Goal: Task Accomplishment & Management: Use online tool/utility

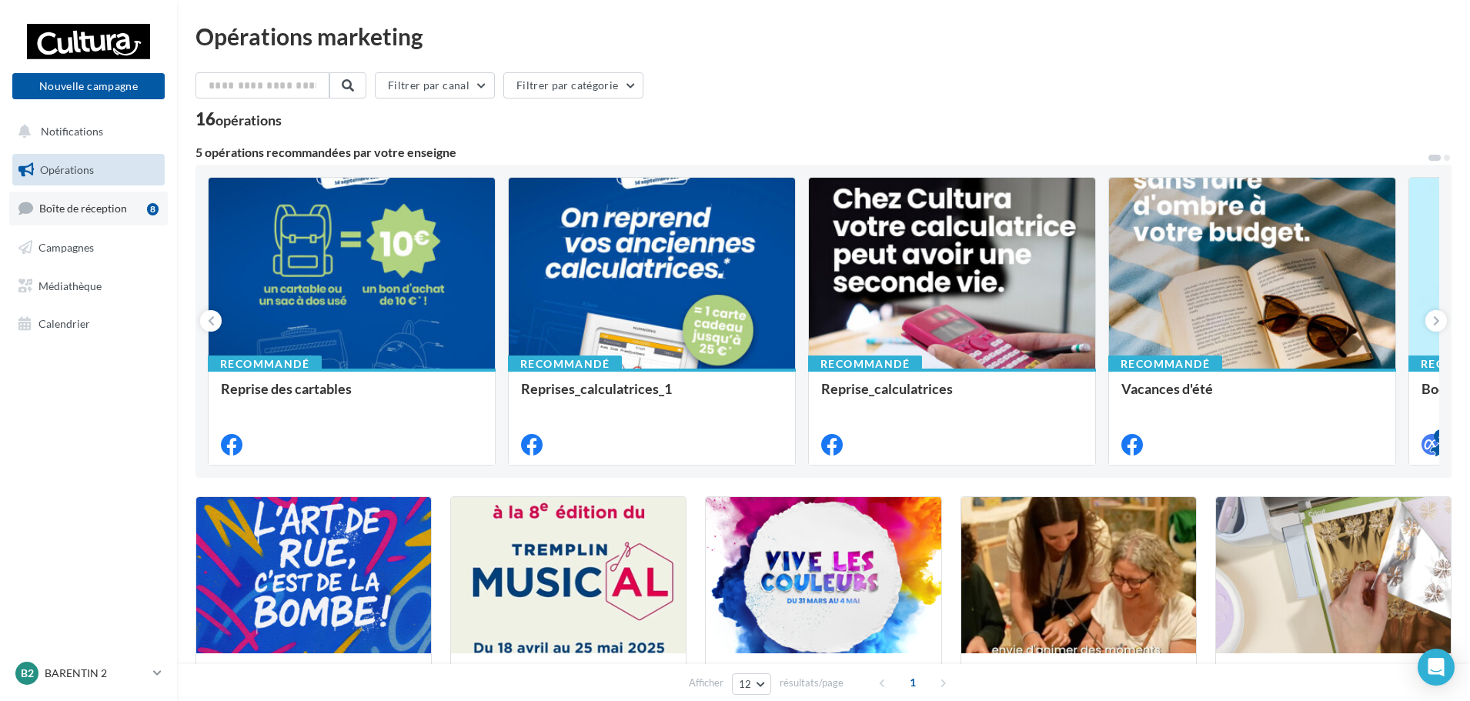
click at [97, 212] on span "Boîte de réception" at bounding box center [83, 208] width 88 height 13
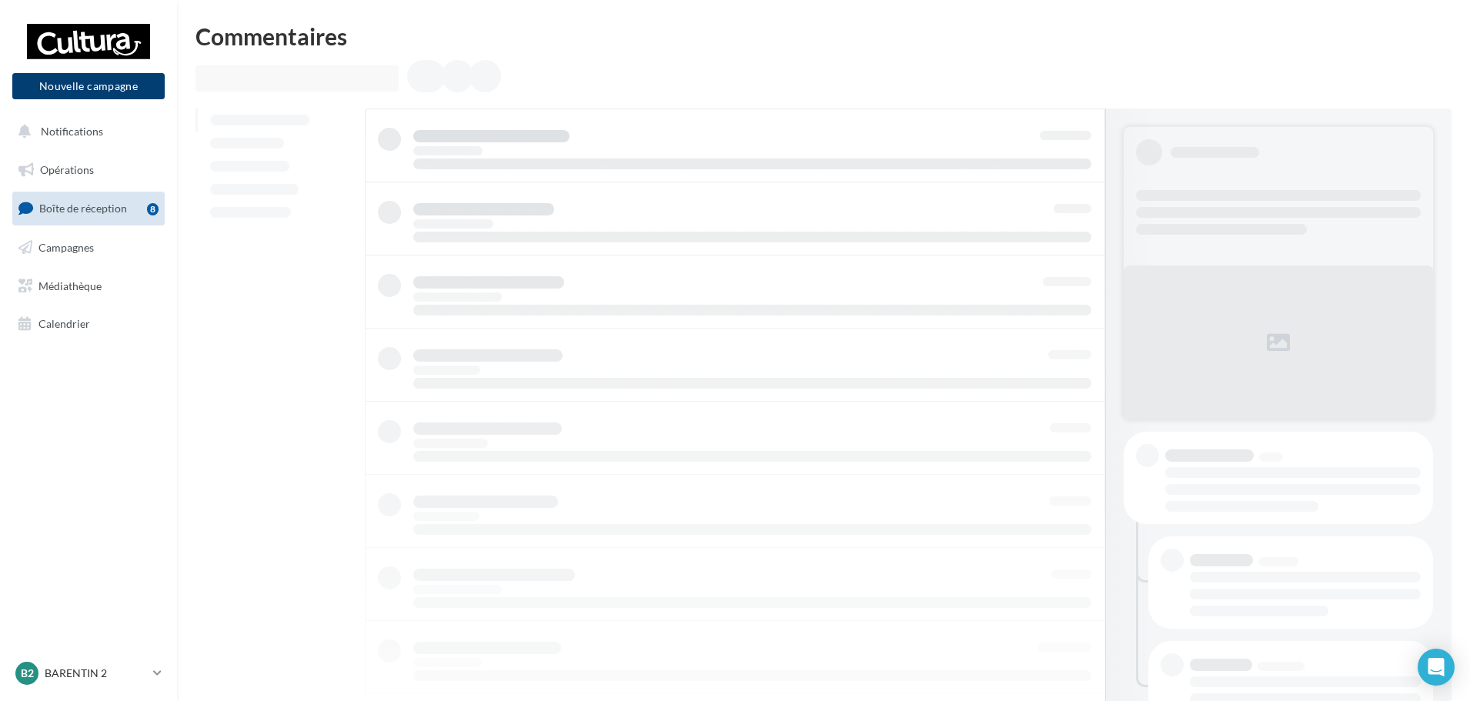
click at [104, 92] on button "Nouvelle campagne" at bounding box center [88, 86] width 152 height 26
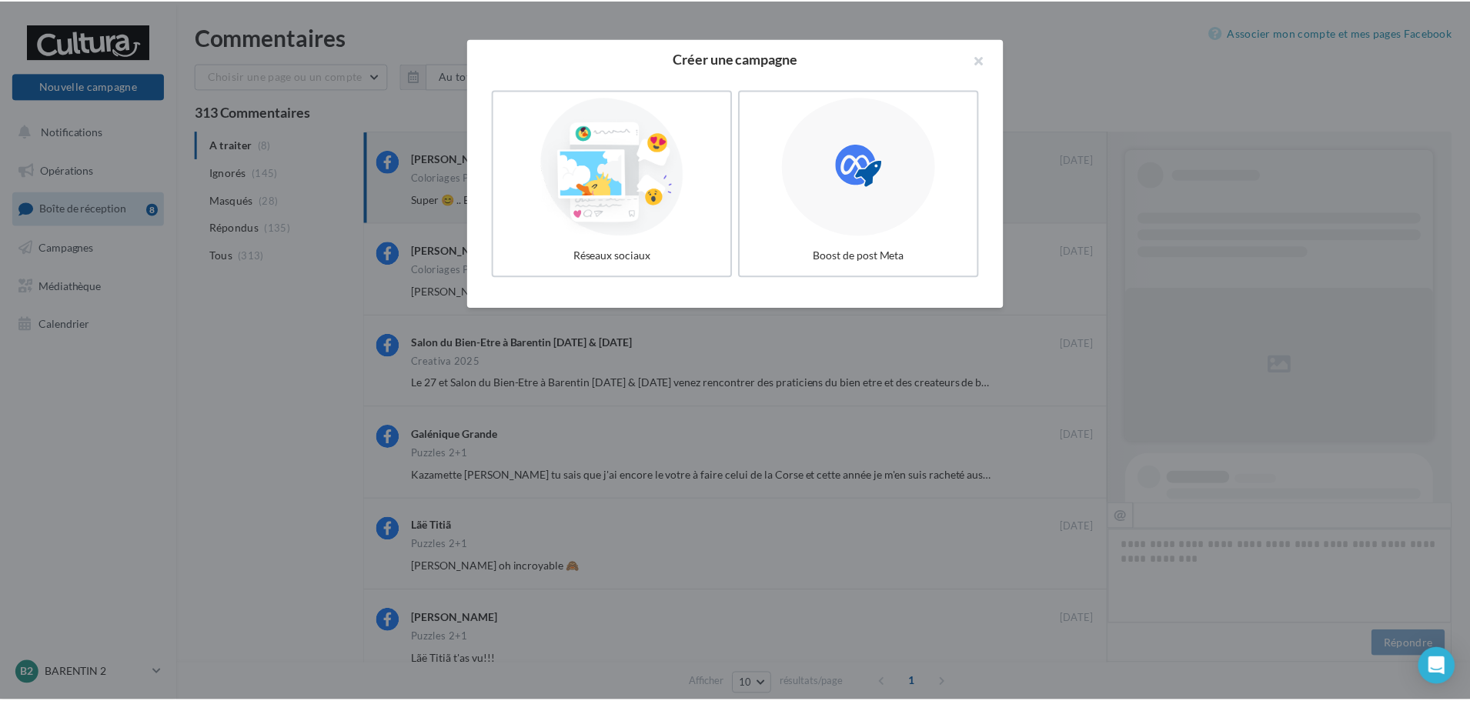
scroll to position [495, 0]
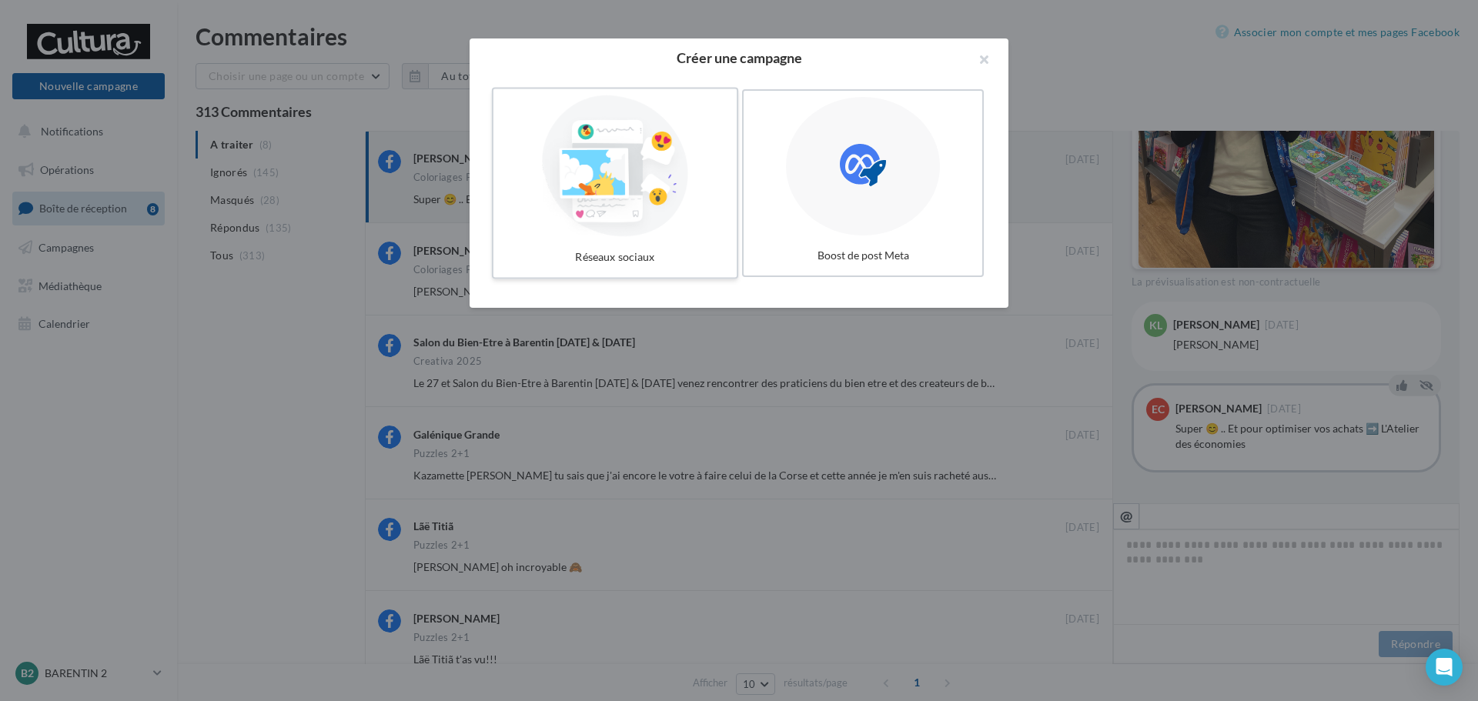
click at [627, 181] on div at bounding box center [614, 166] width 231 height 142
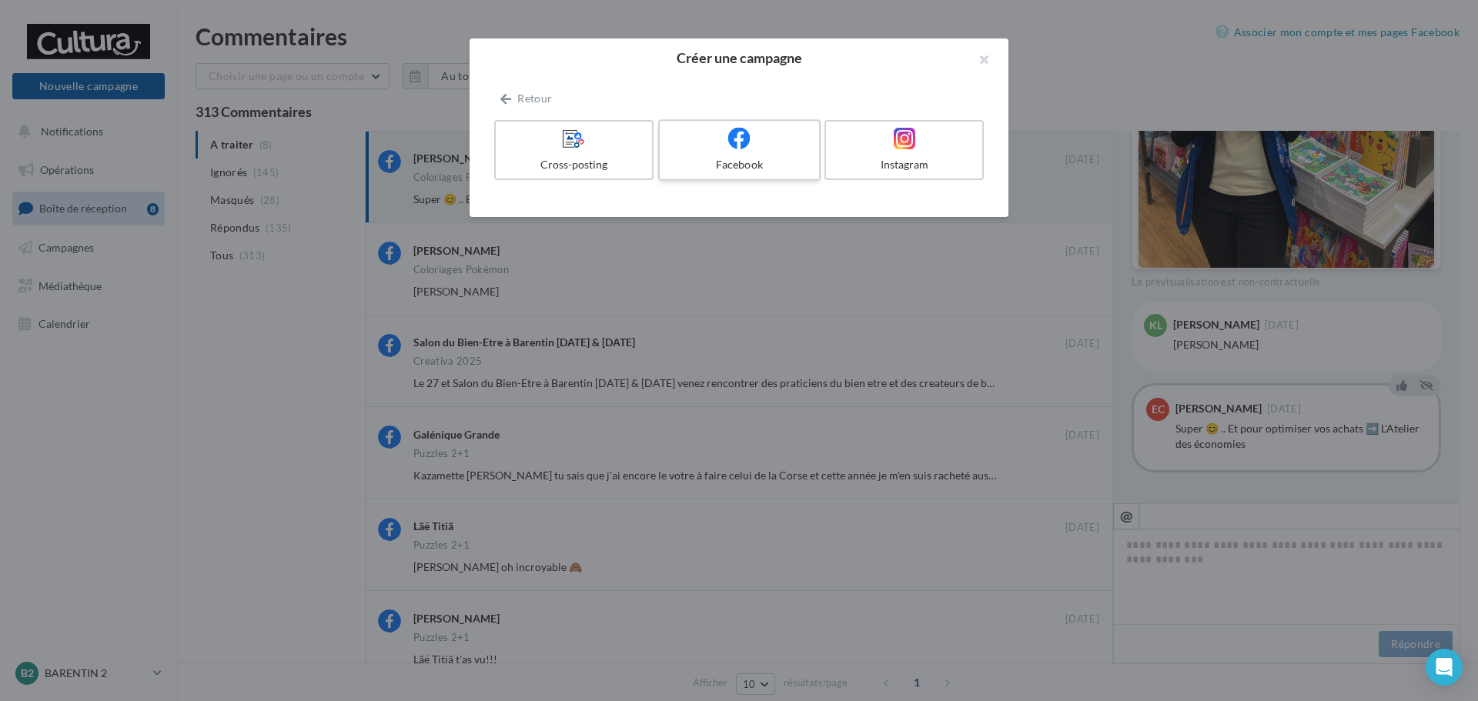
click at [732, 157] on div "Facebook" at bounding box center [739, 164] width 146 height 15
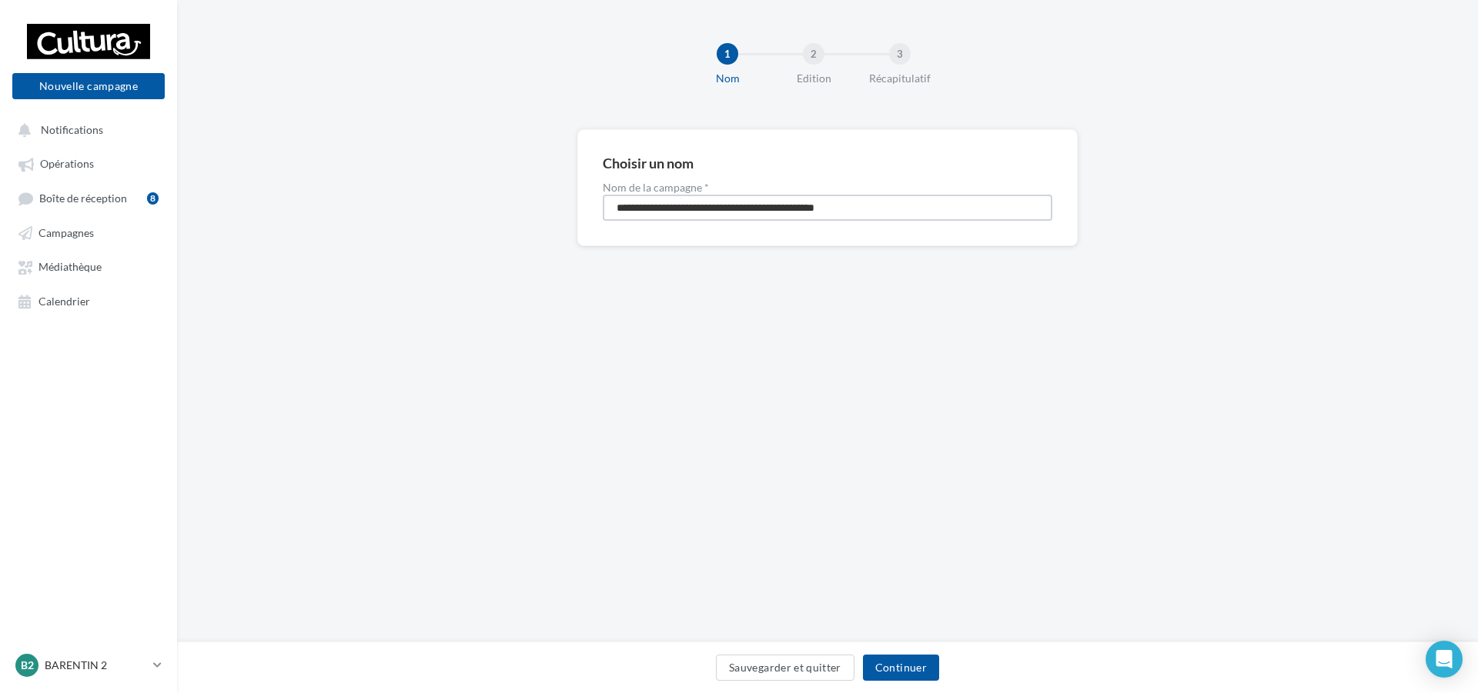
drag, startPoint x: 892, startPoint y: 211, endPoint x: 284, endPoint y: 258, distance: 609.8
click at [284, 258] on div "**********" at bounding box center [827, 212] width 1301 height 166
type input "**********"
click at [907, 670] on button "Continuer" at bounding box center [901, 668] width 76 height 26
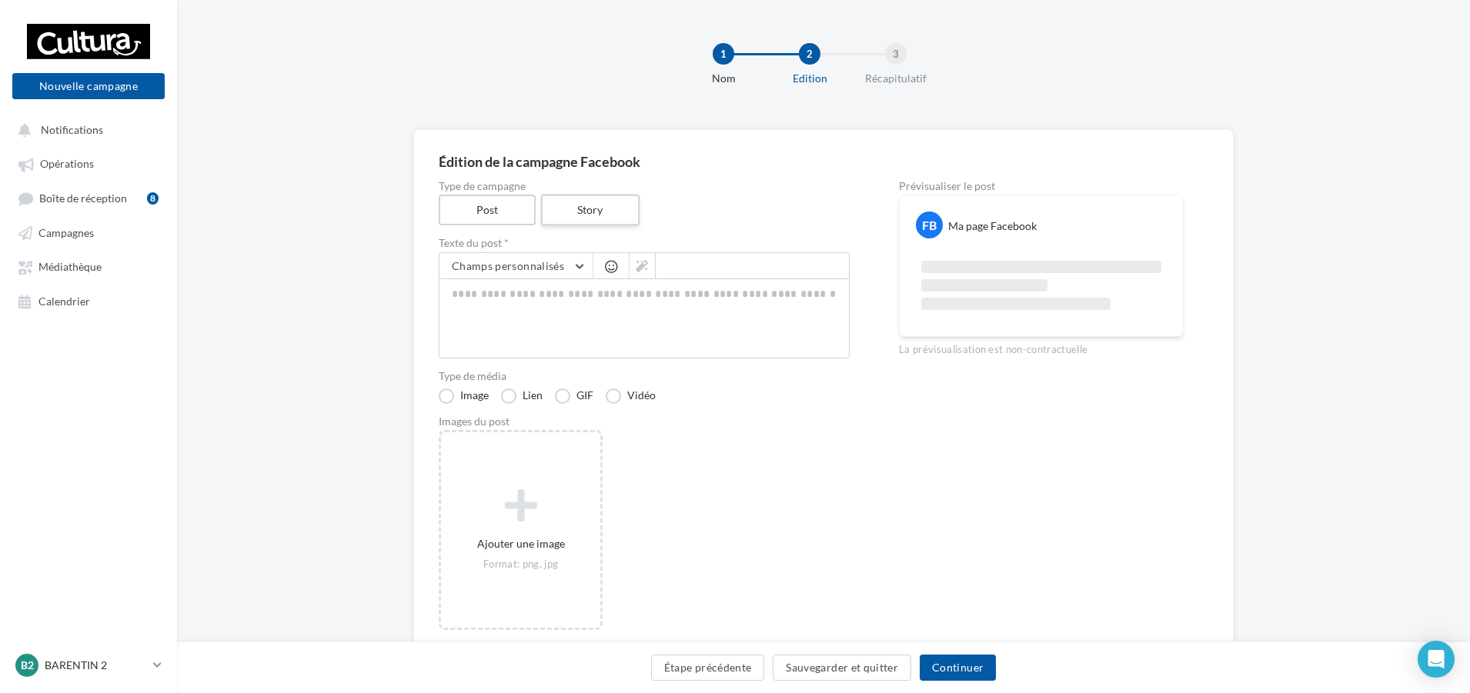
click at [574, 206] on label "Story" at bounding box center [589, 211] width 99 height 32
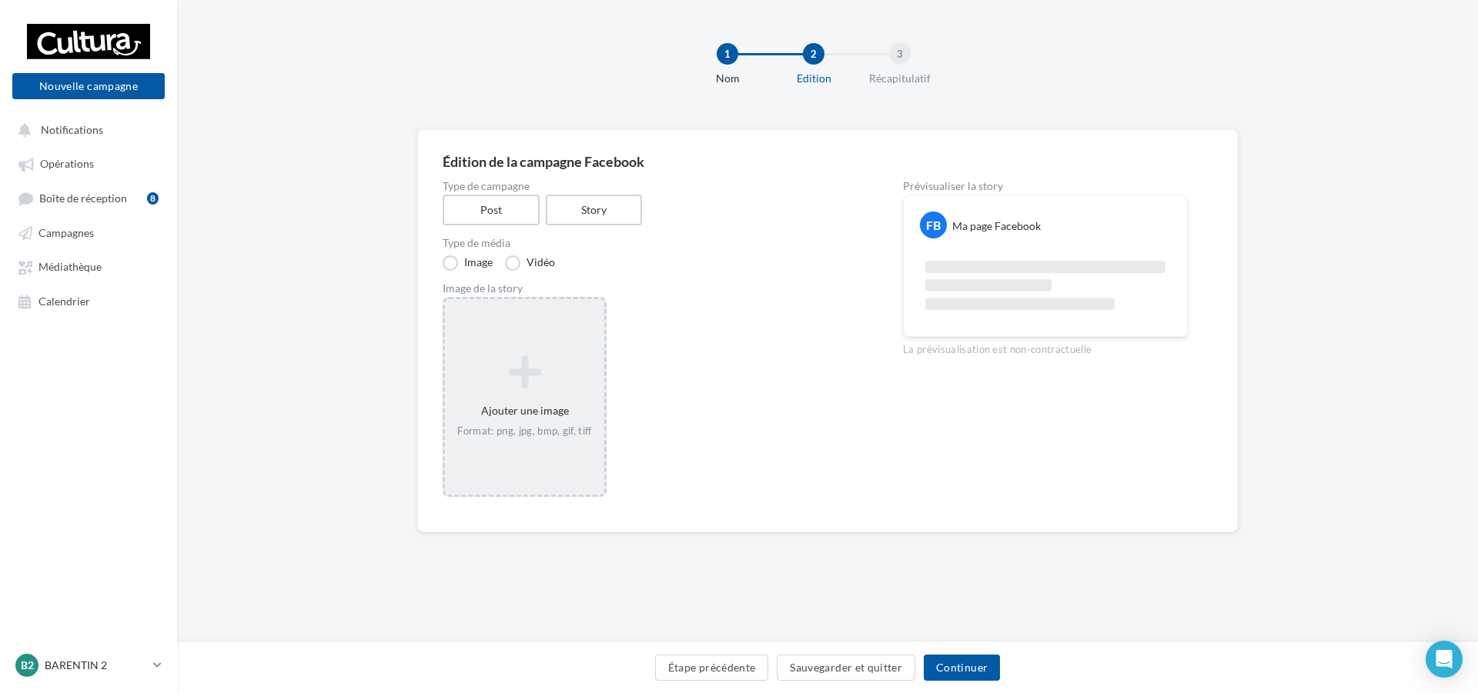
click at [546, 378] on icon at bounding box center [524, 372] width 147 height 37
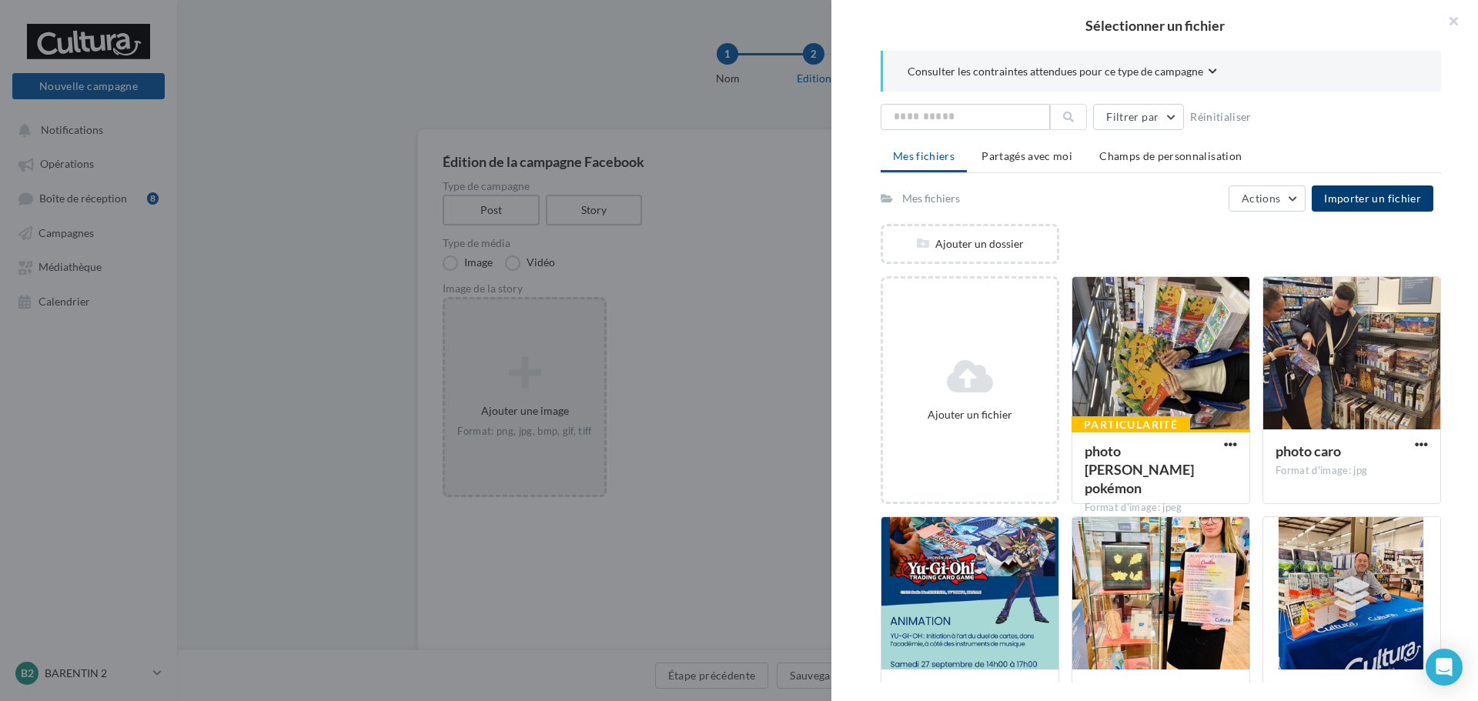
click at [1393, 201] on span "Importer un fichier" at bounding box center [1372, 198] width 97 height 13
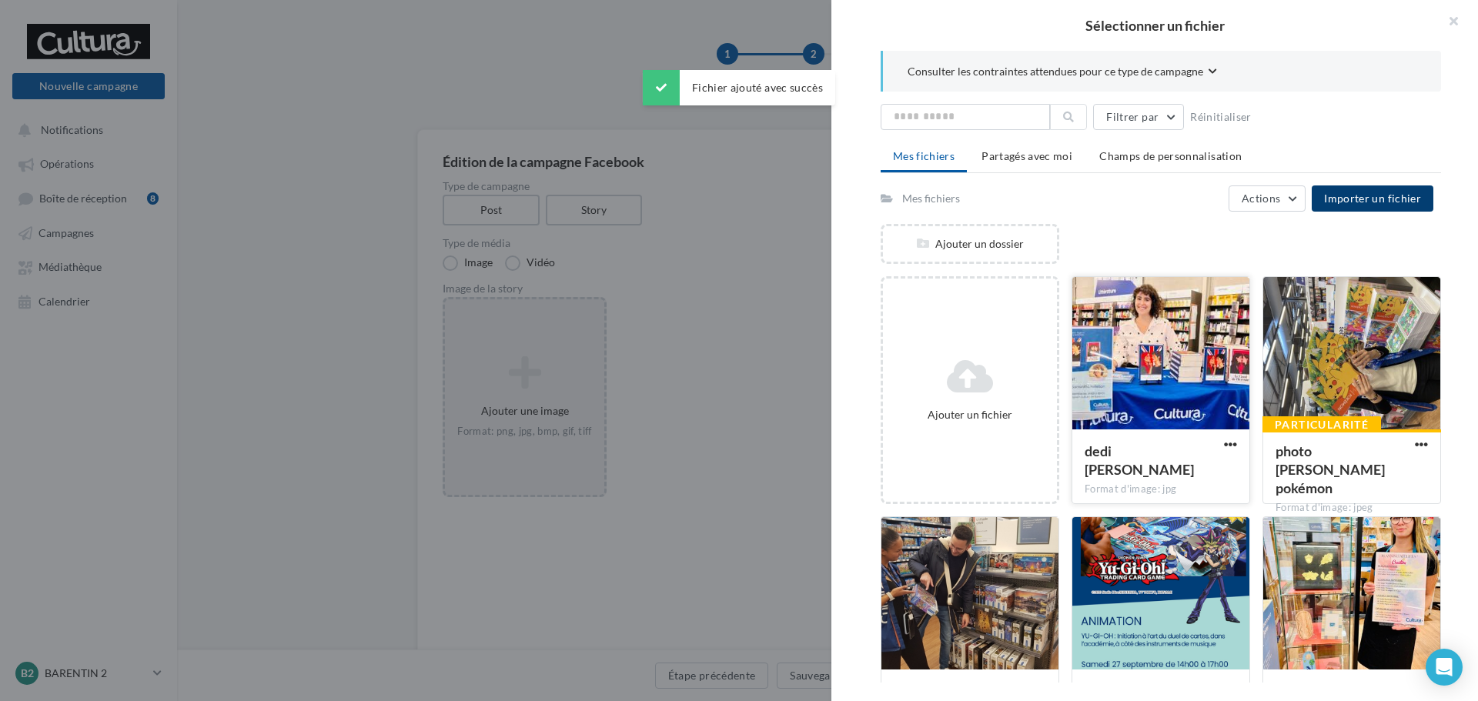
click at [1097, 340] on div at bounding box center [1160, 354] width 177 height 154
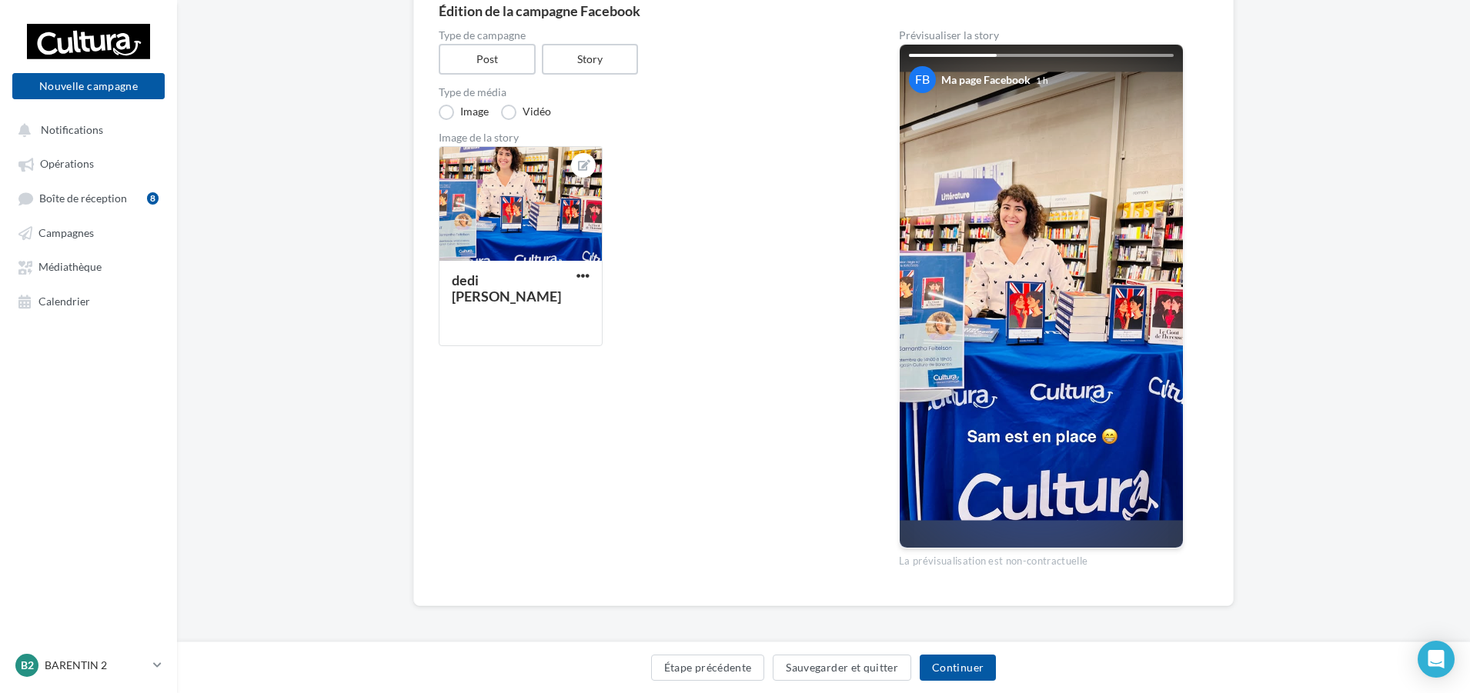
scroll to position [155, 0]
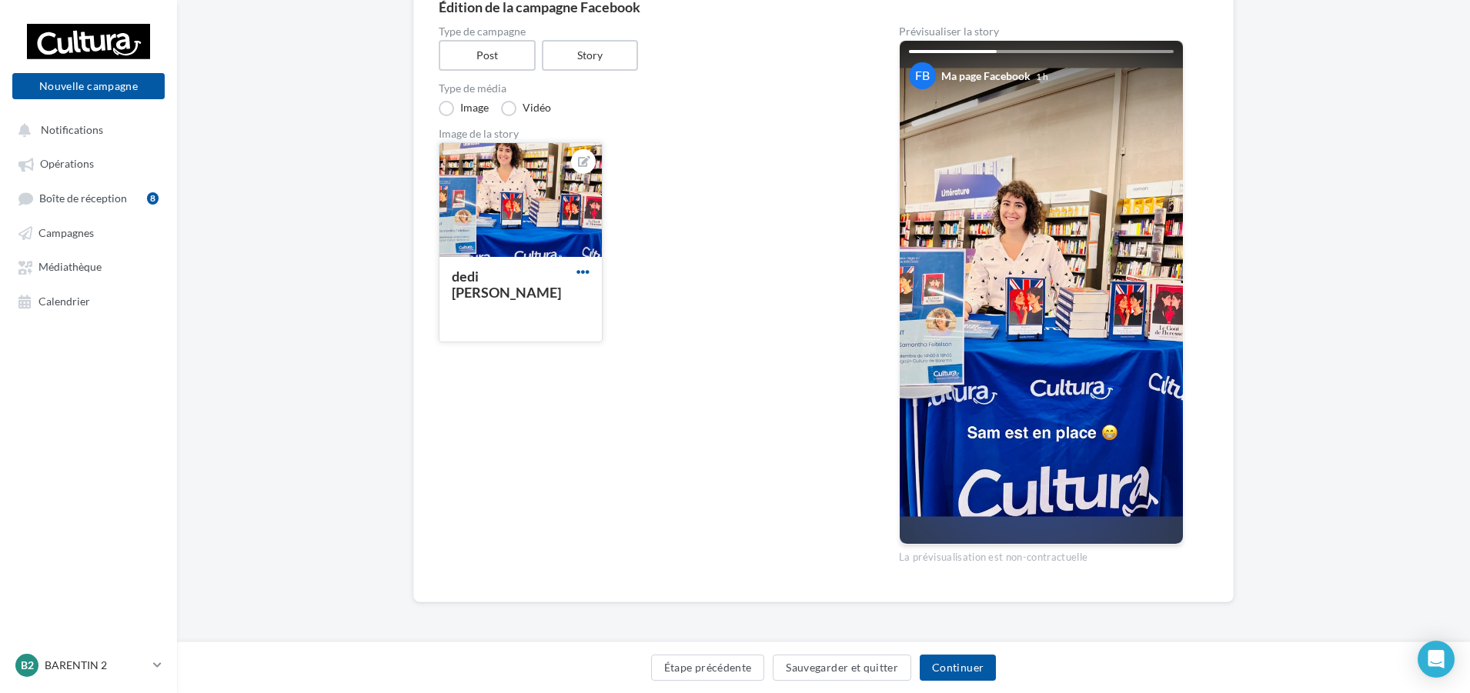
click at [589, 269] on span "button" at bounding box center [582, 272] width 13 height 13
click at [646, 349] on button "Ouvrir l'éditeur d'image" at bounding box center [654, 343] width 162 height 40
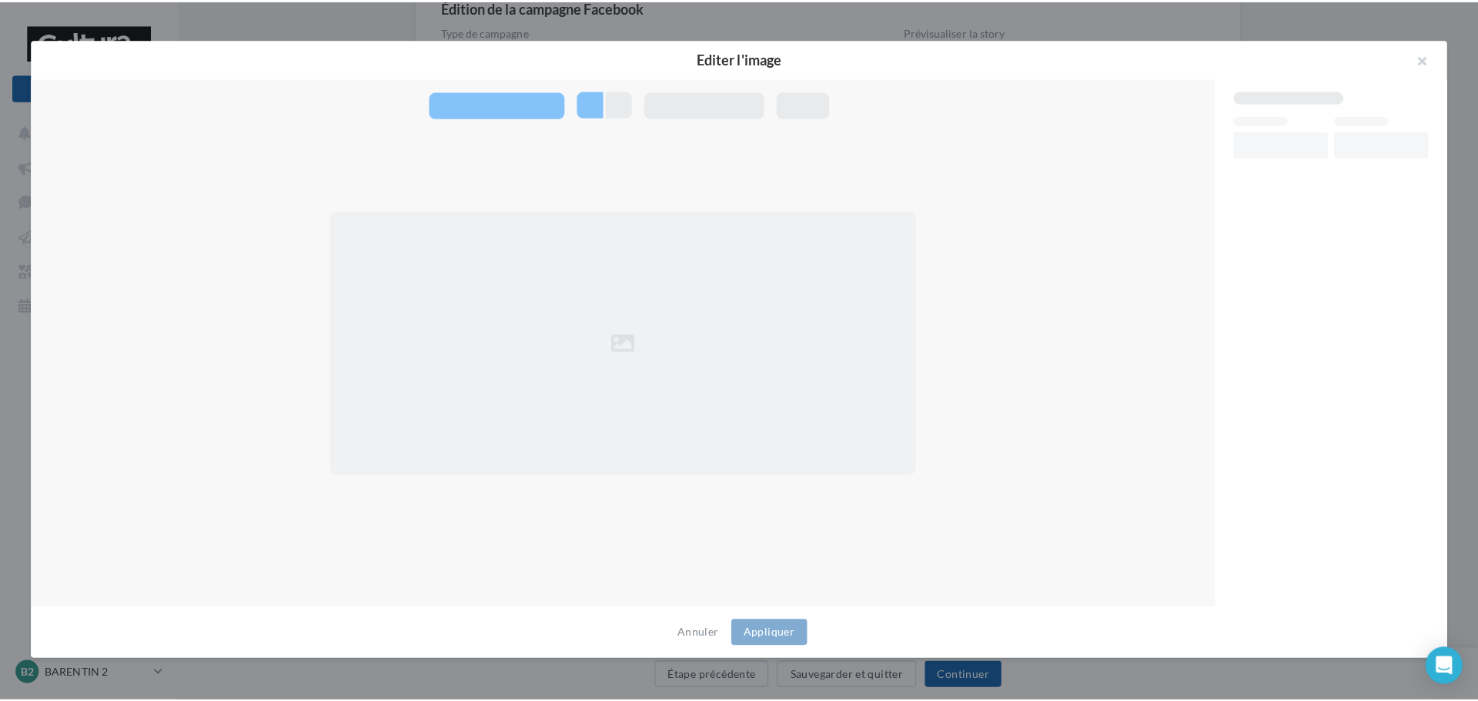
scroll to position [147, 0]
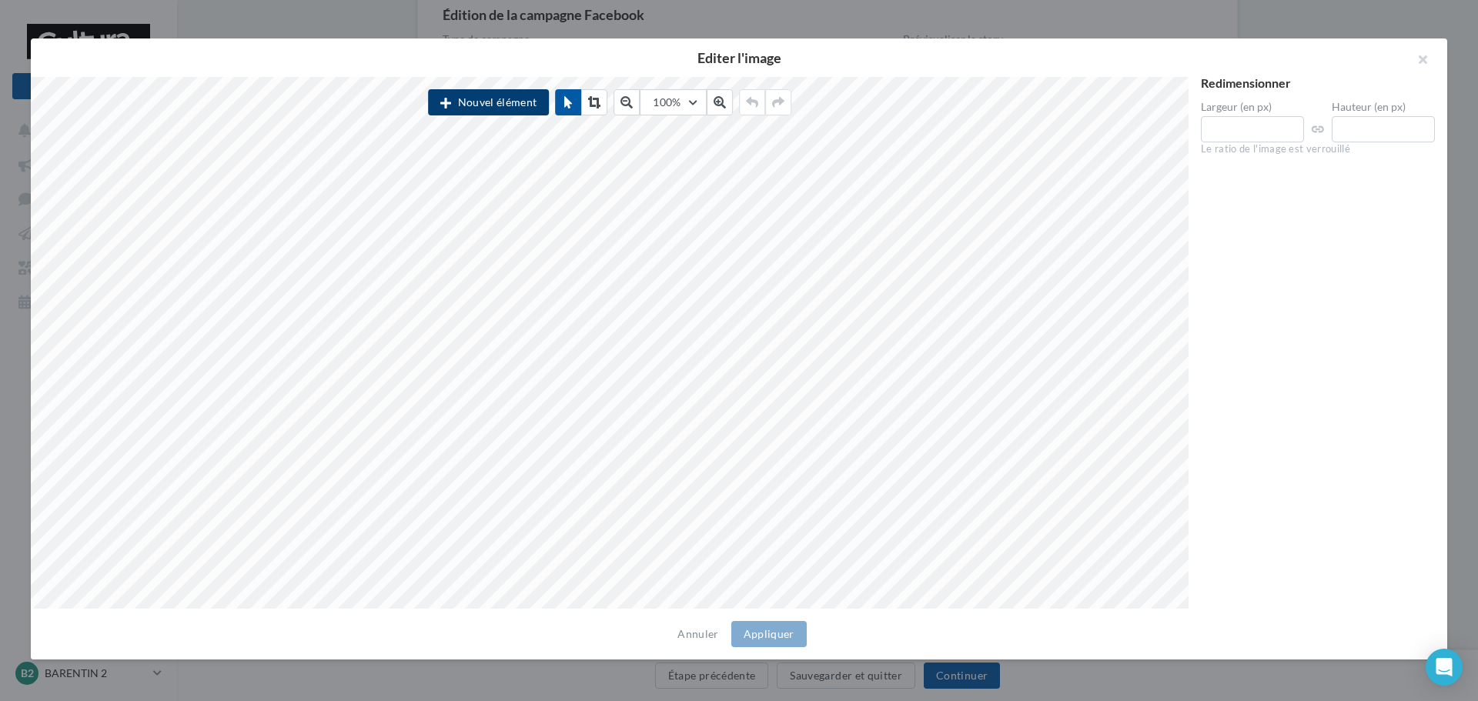
click at [496, 105] on button "Nouvel élément" at bounding box center [488, 102] width 121 height 26
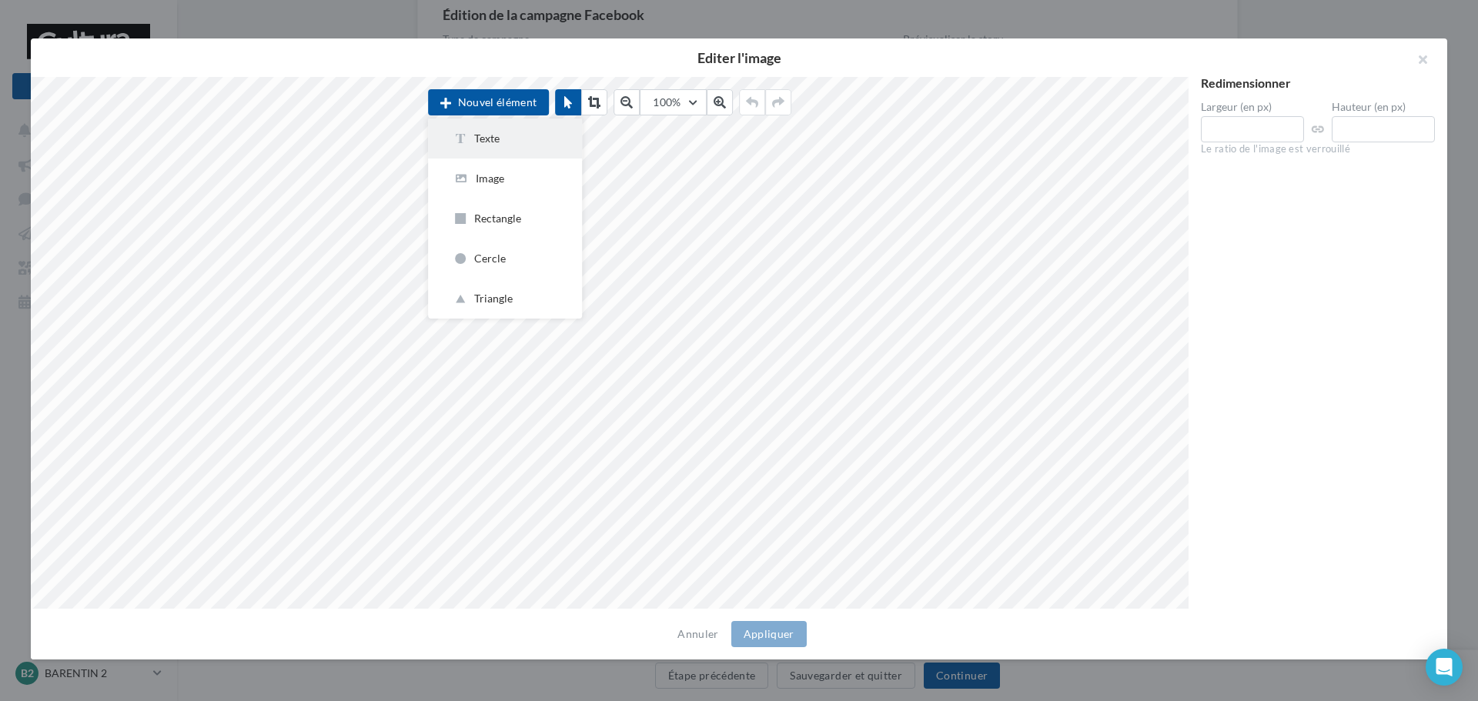
click at [476, 137] on div "Texte" at bounding box center [505, 138] width 105 height 15
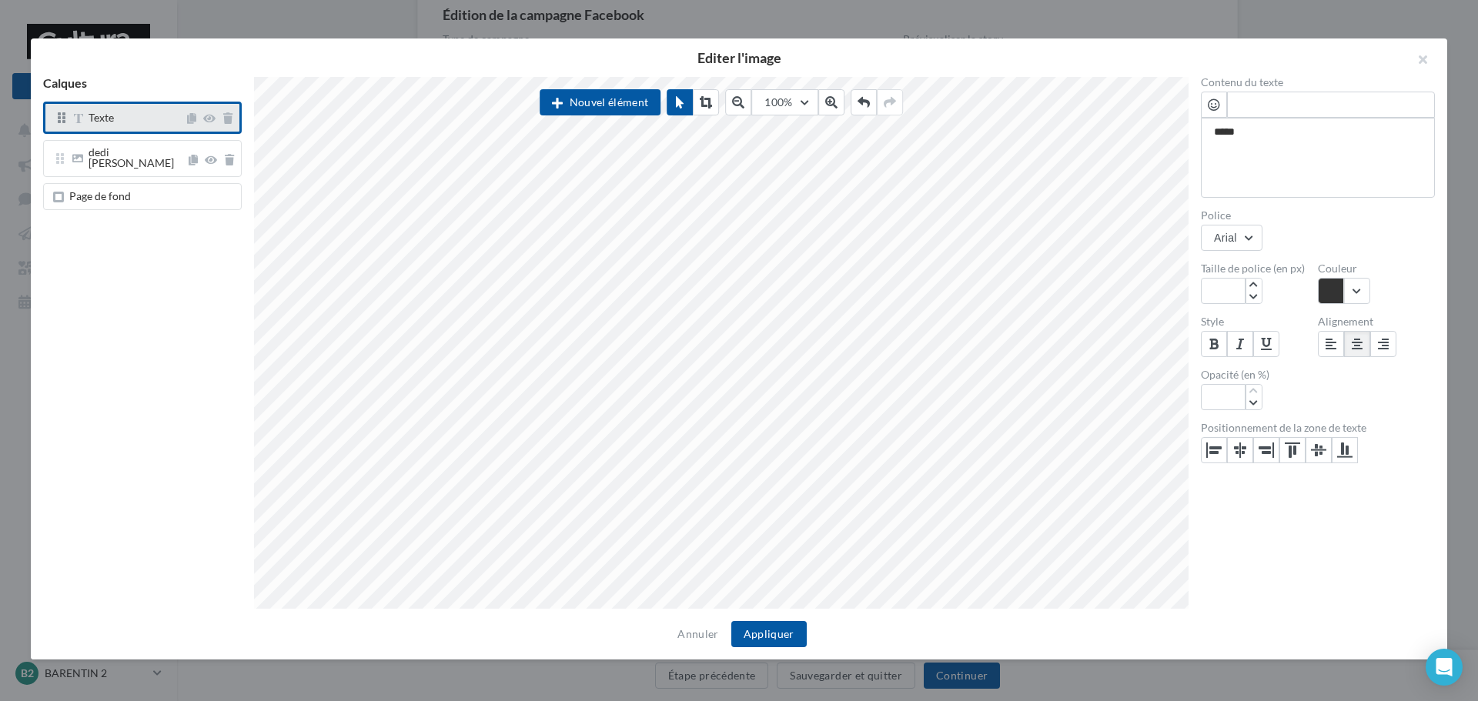
click at [144, 118] on span "Texte" at bounding box center [127, 118] width 113 height 12
click at [100, 115] on span "Texte" at bounding box center [101, 117] width 25 height 13
type textarea "****"
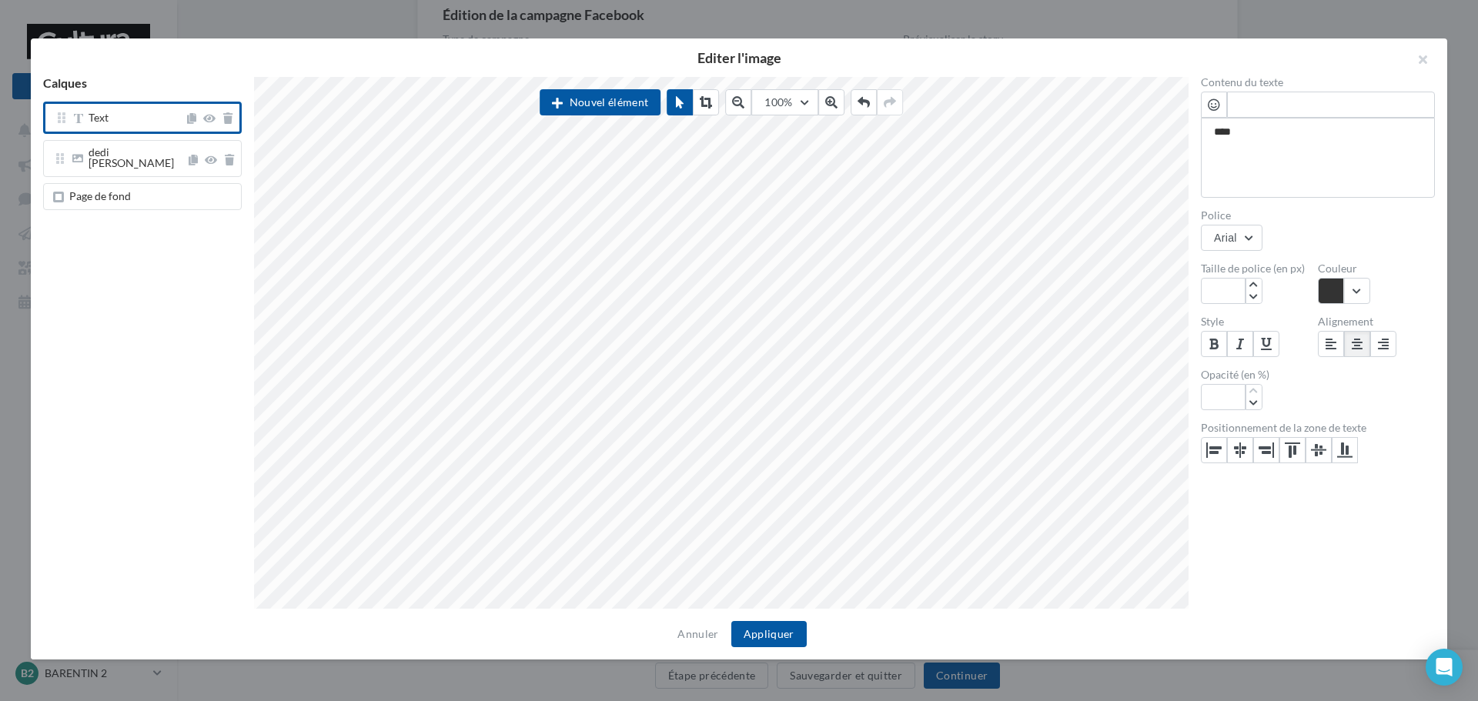
scroll to position [9, 0]
type textarea "***"
type textarea "**"
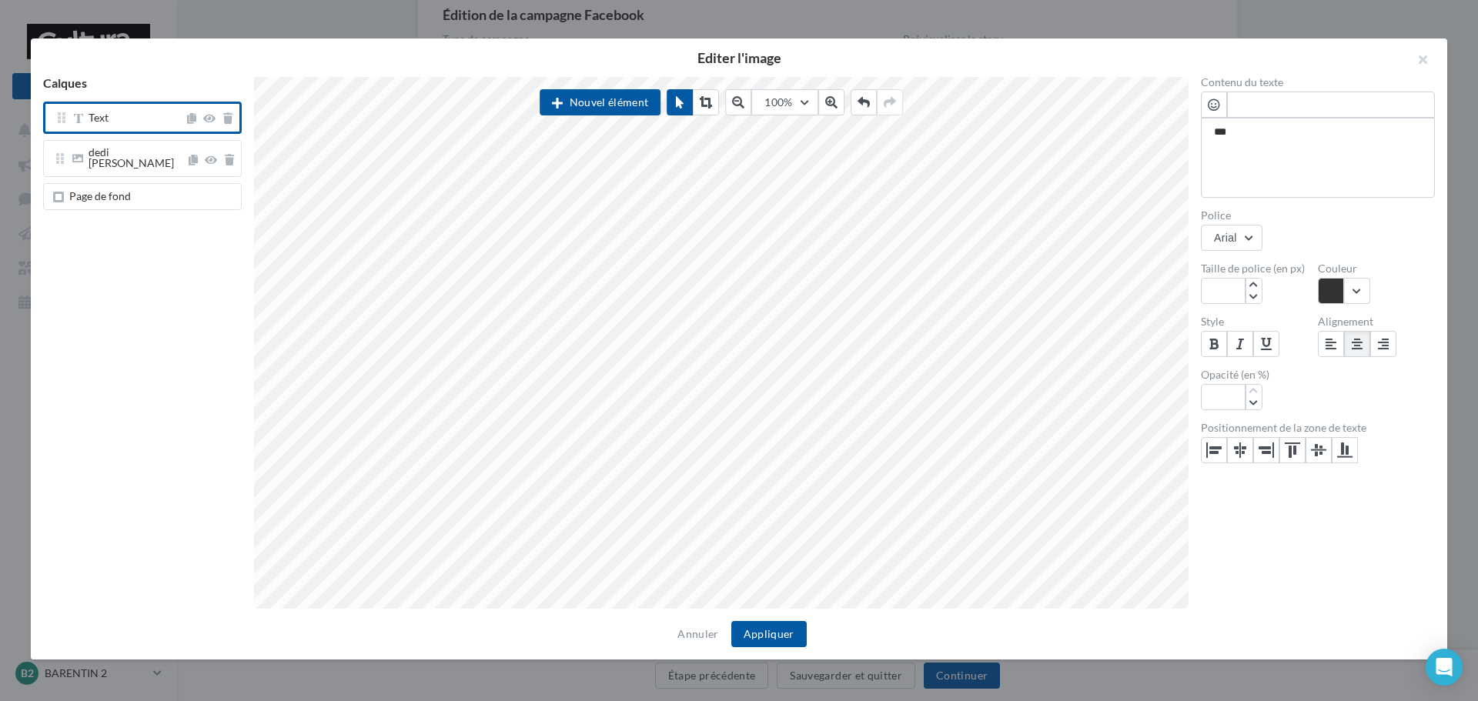
type textarea "**"
type textarea "*"
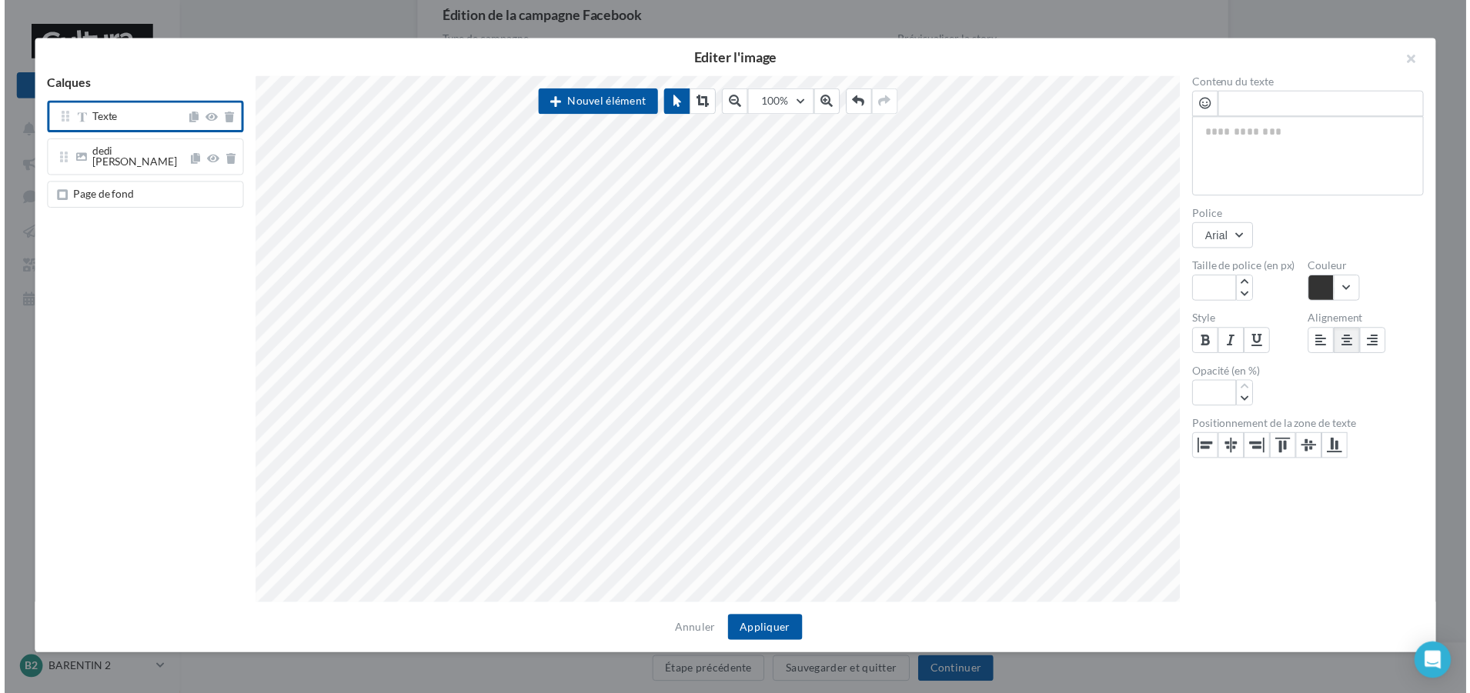
scroll to position [0, 0]
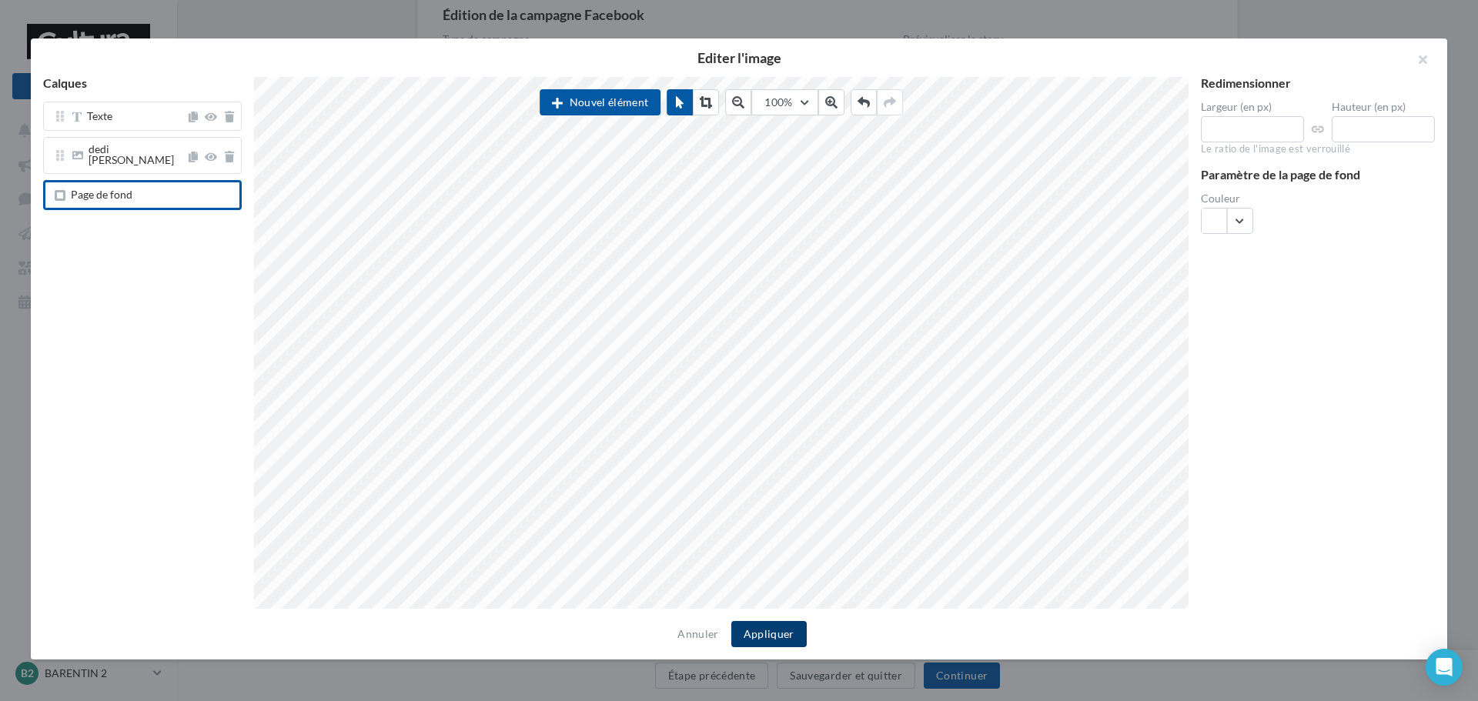
click at [784, 633] on button "Appliquer" at bounding box center [768, 634] width 75 height 26
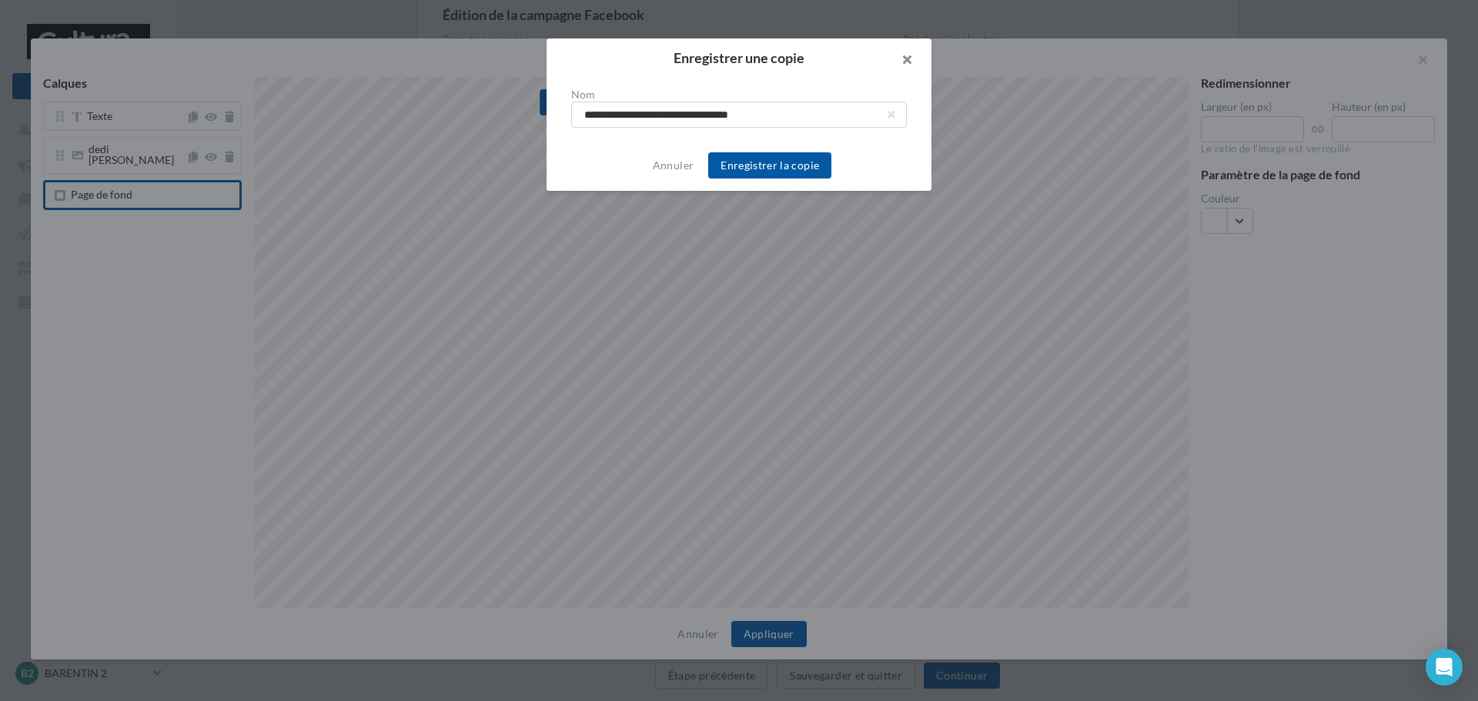
click at [908, 61] on button "button" at bounding box center [901, 61] width 62 height 46
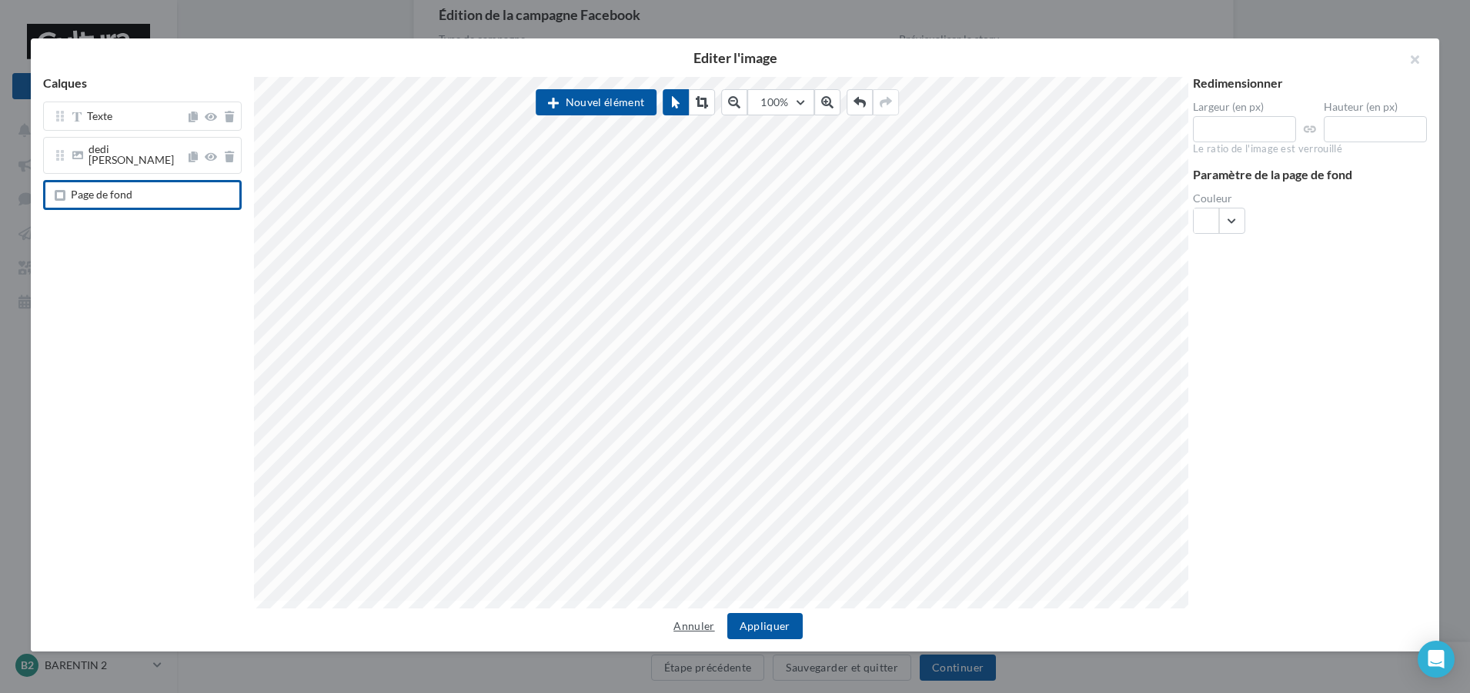
click at [689, 634] on button "Annuler" at bounding box center [693, 626] width 53 height 18
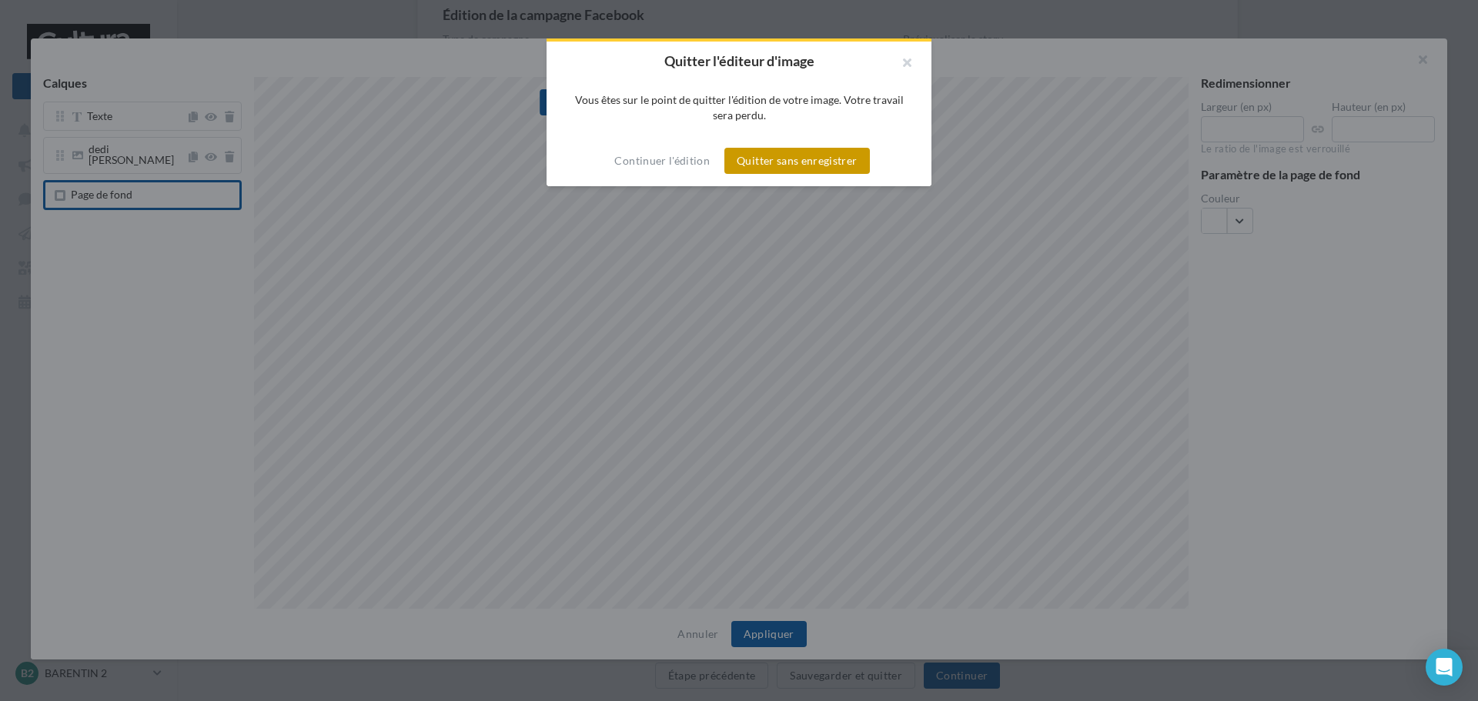
click at [797, 156] on button "Quitter sans enregistrer" at bounding box center [796, 161] width 145 height 26
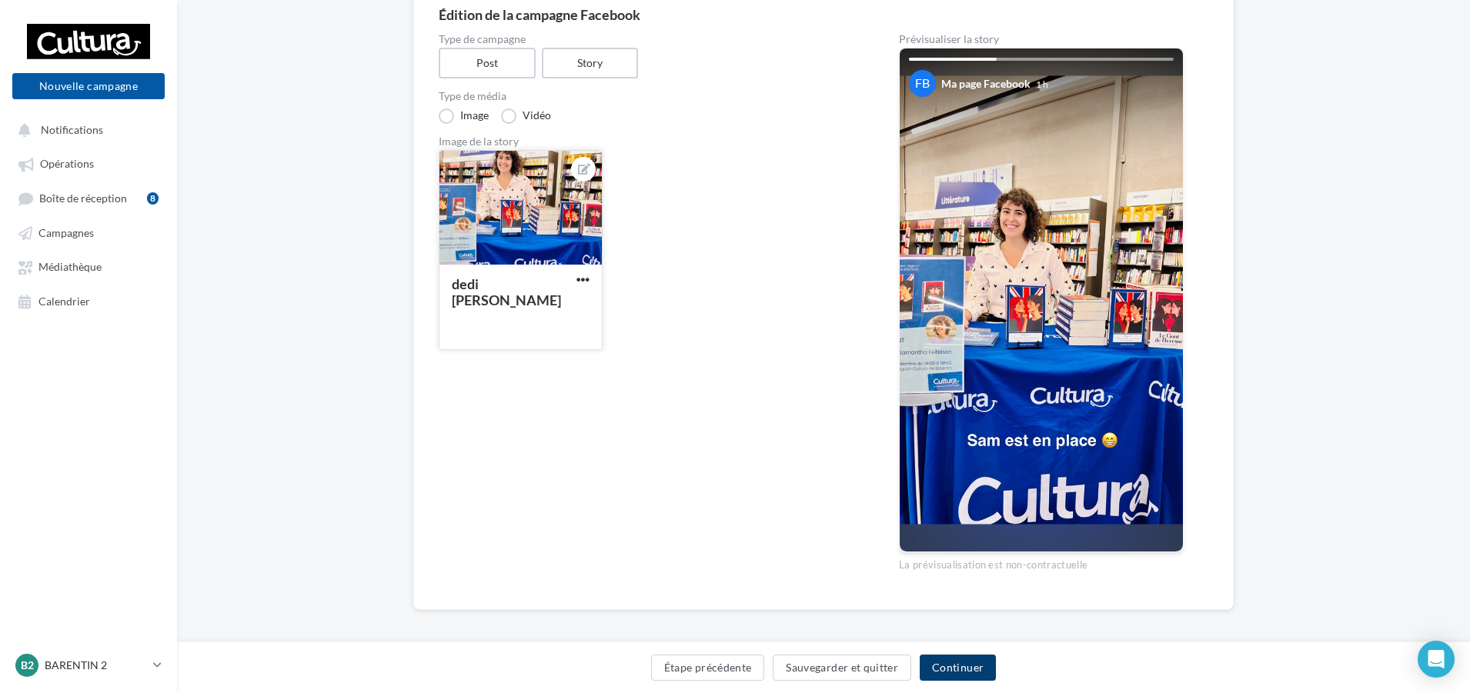
click at [964, 670] on button "Continuer" at bounding box center [958, 668] width 76 height 26
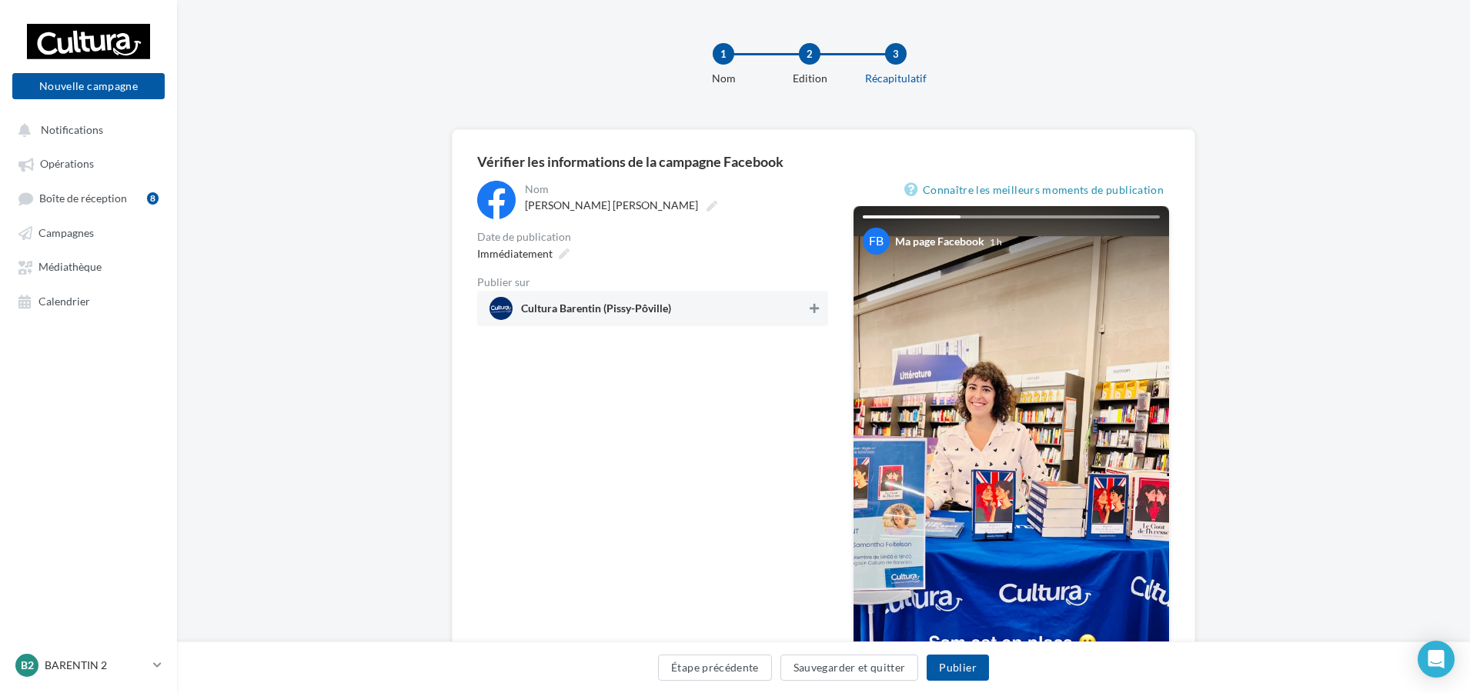
click at [812, 316] on button at bounding box center [814, 308] width 15 height 18
click at [960, 666] on button "Publier" at bounding box center [958, 668] width 62 height 26
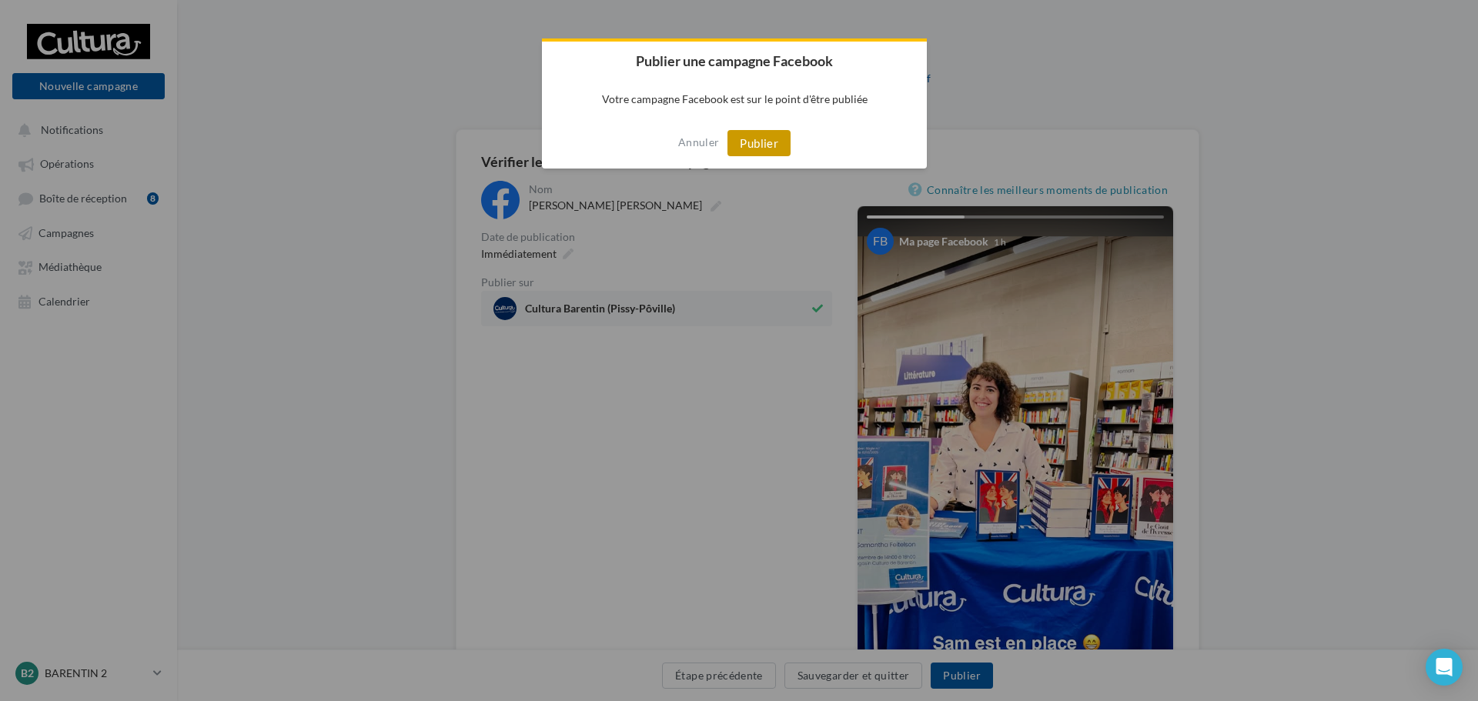
click at [751, 149] on button "Publier" at bounding box center [758, 143] width 63 height 26
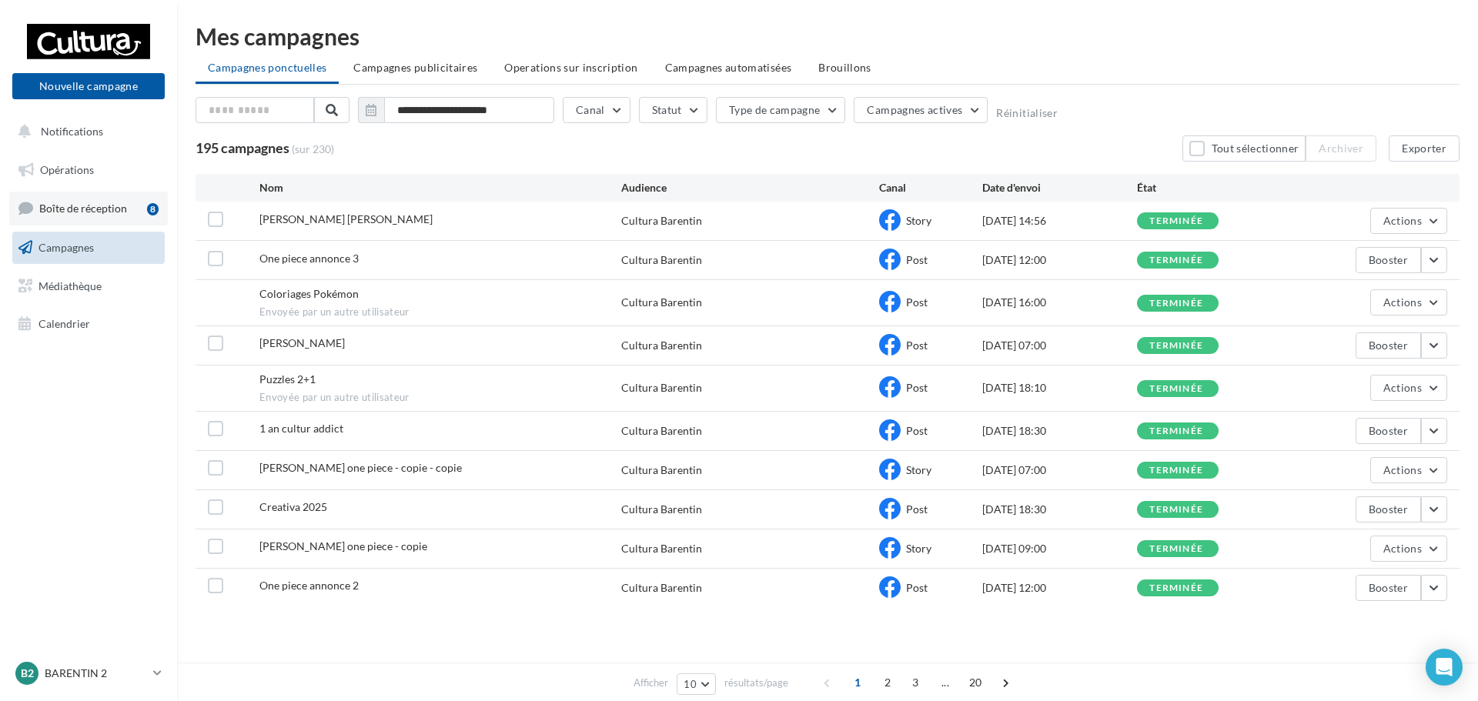
click at [64, 212] on span "Boîte de réception" at bounding box center [83, 208] width 88 height 13
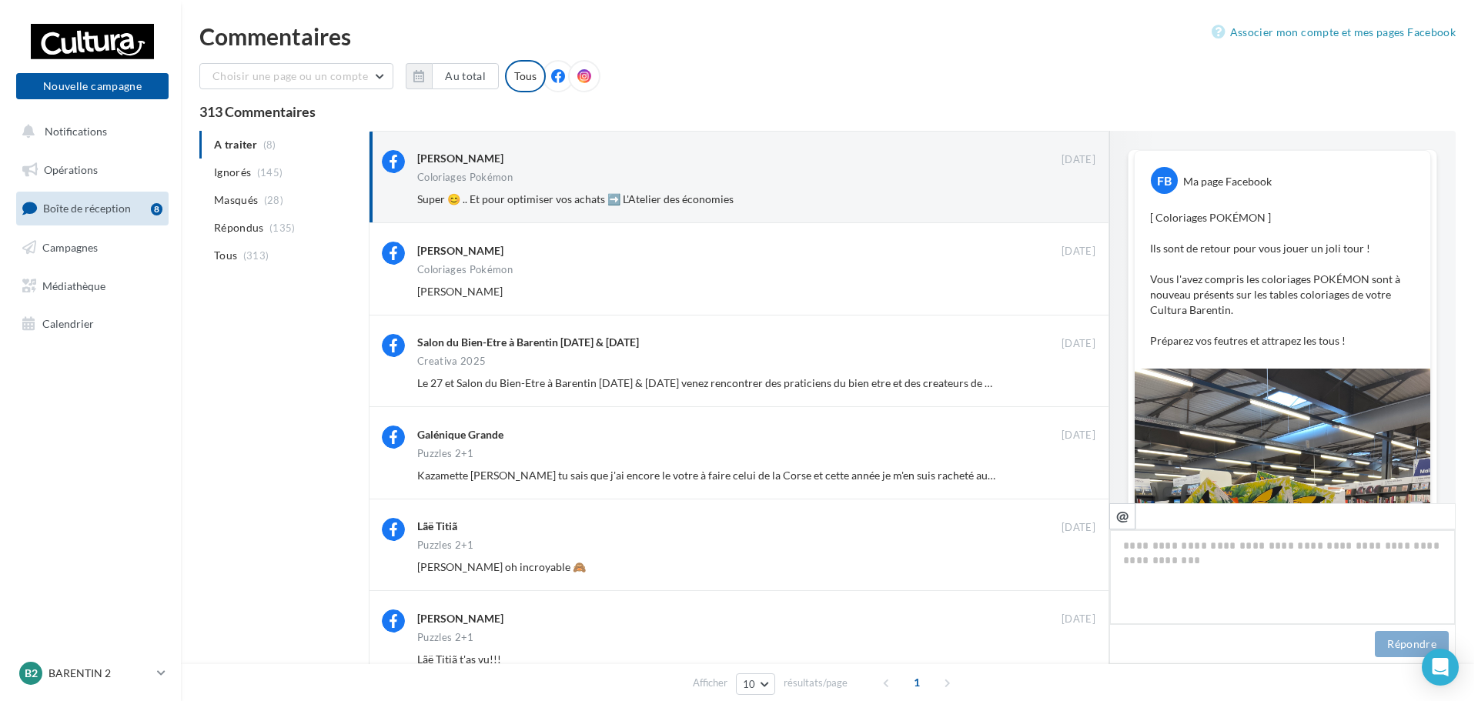
scroll to position [495, 0]
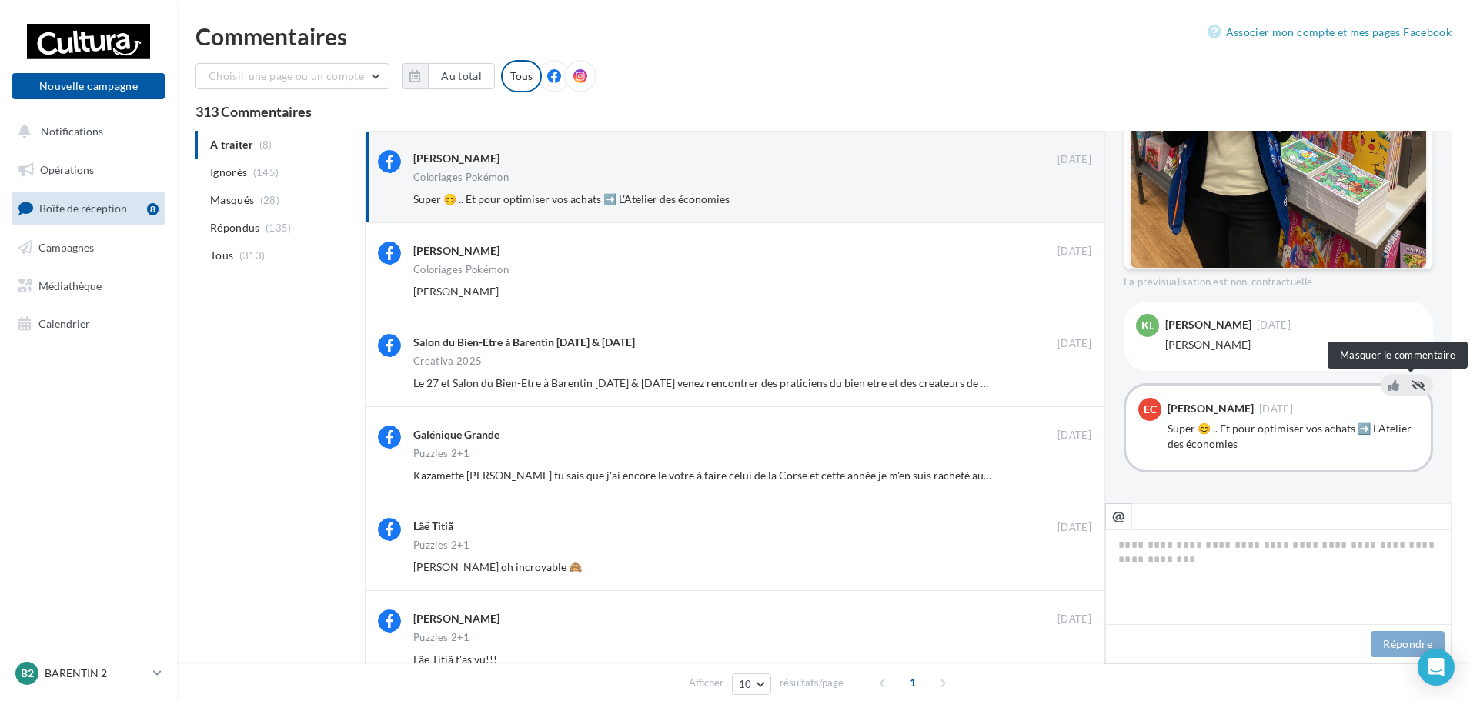
click at [1411, 386] on icon at bounding box center [1418, 385] width 14 height 11
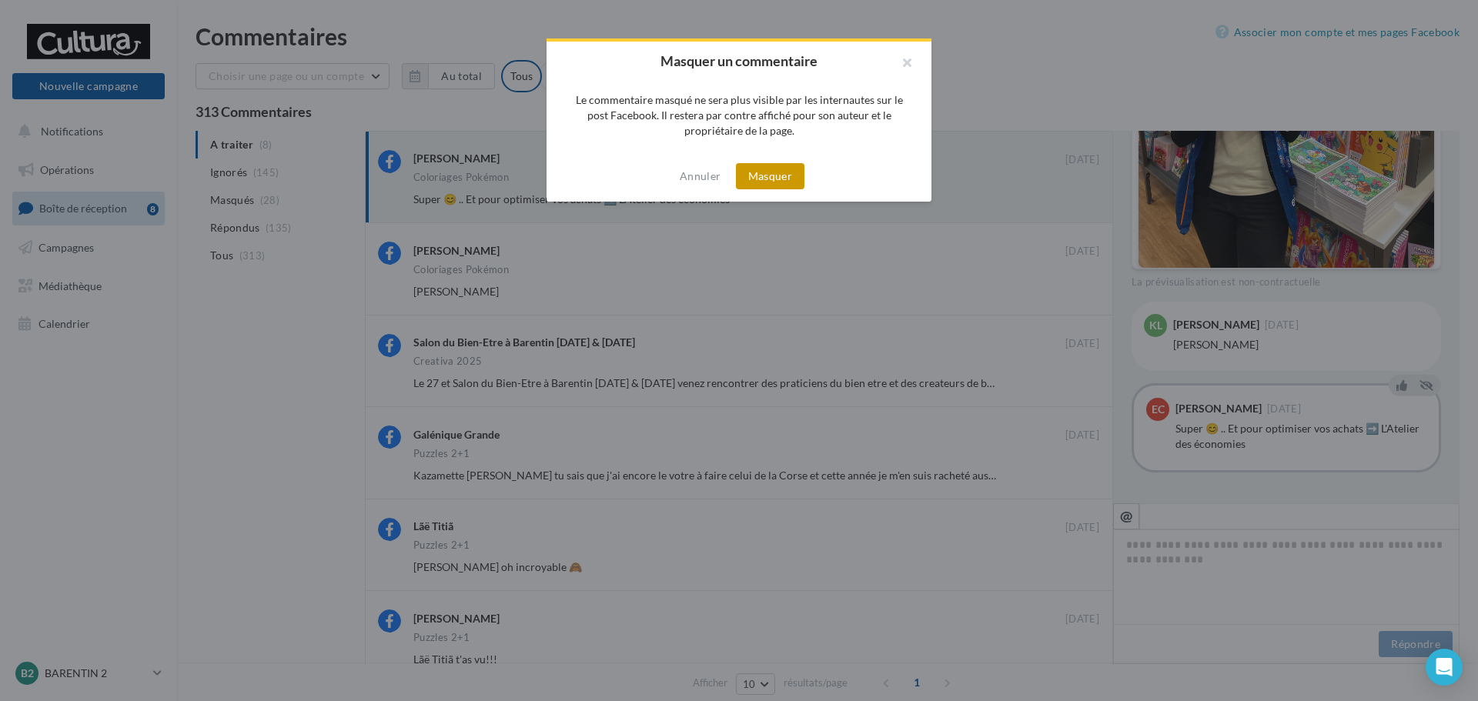
click at [778, 175] on button "Masquer" at bounding box center [770, 176] width 68 height 26
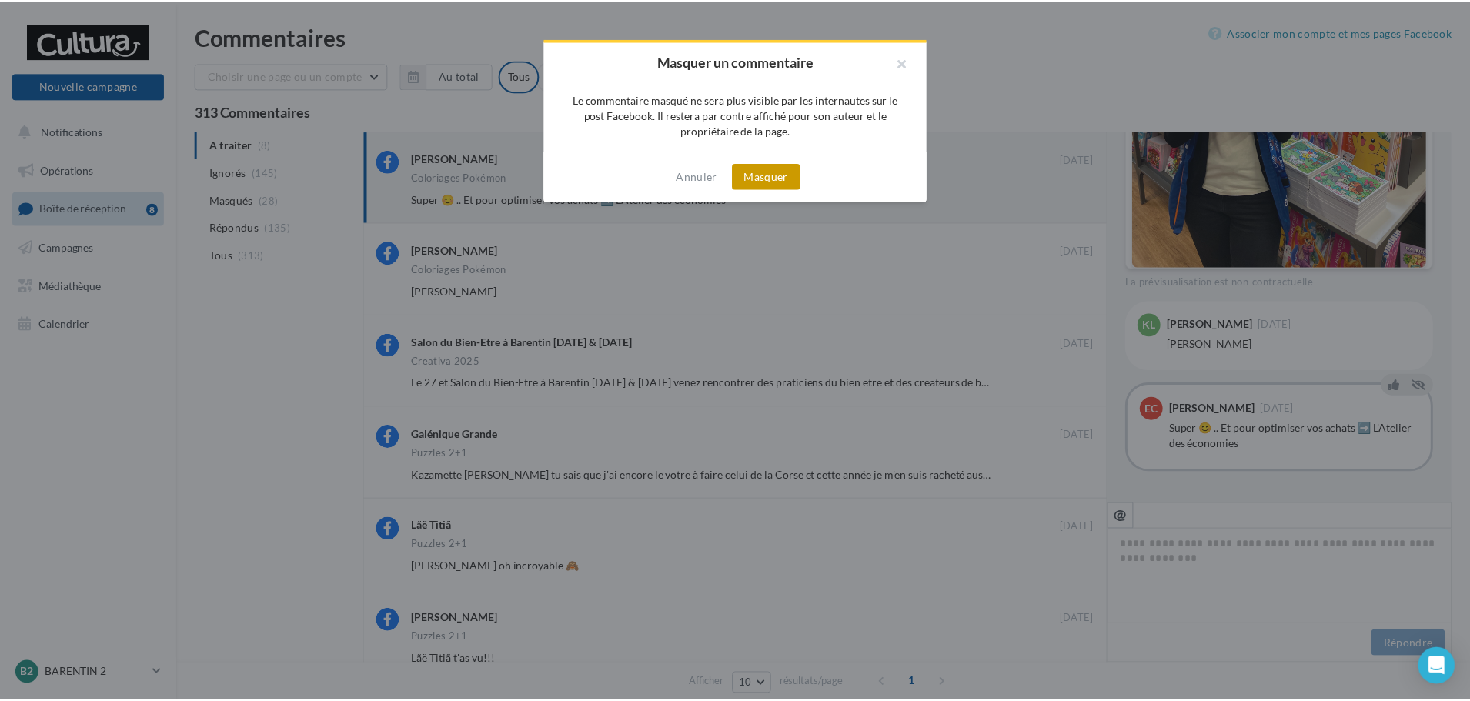
scroll to position [334, 0]
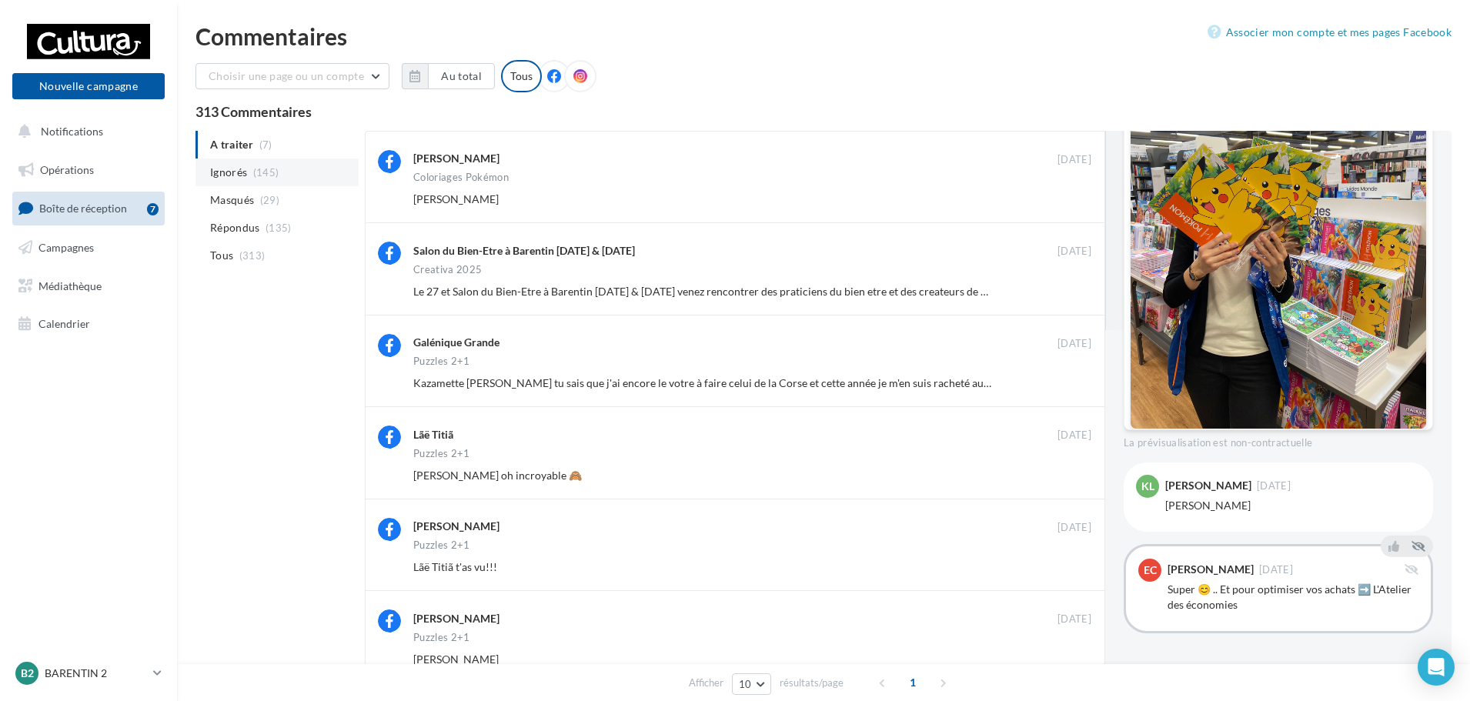
click at [246, 171] on span "Ignorés" at bounding box center [228, 172] width 37 height 15
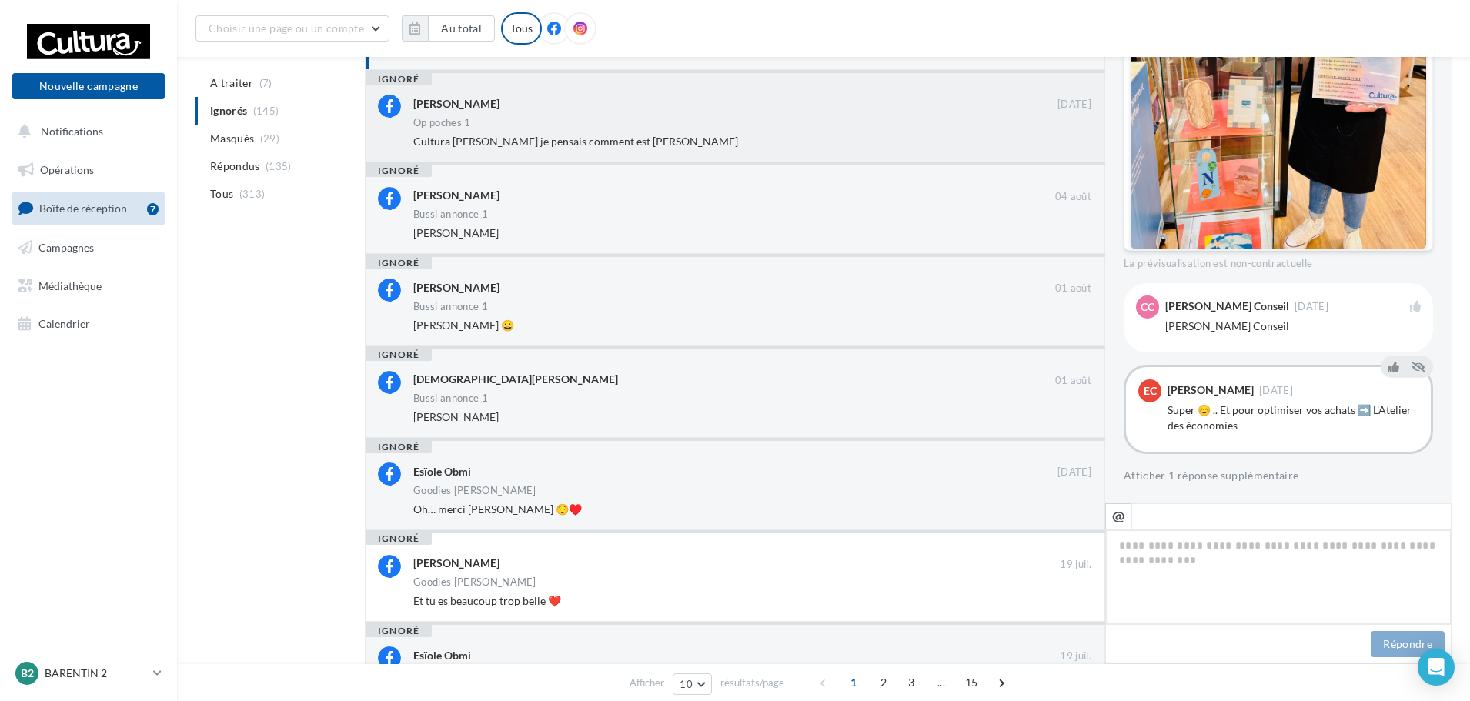
scroll to position [10, 0]
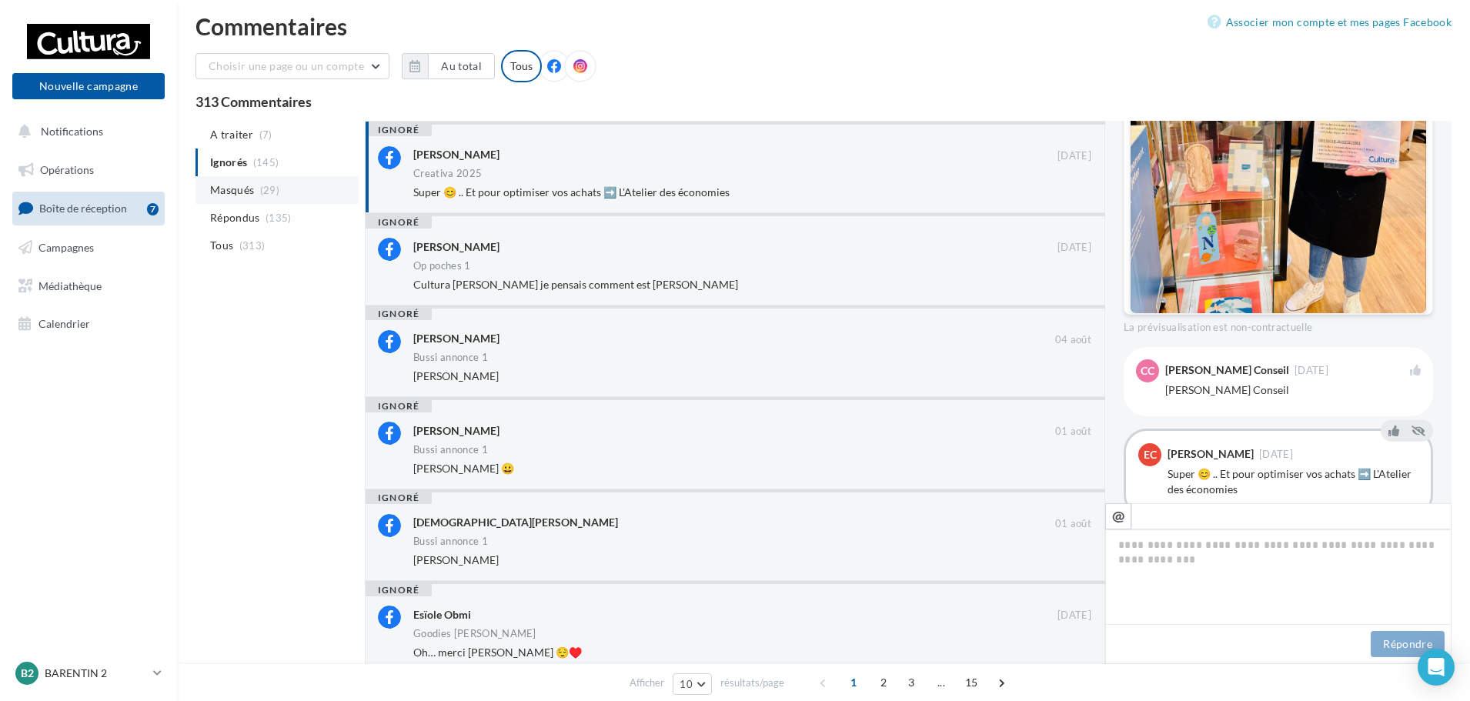
click at [259, 192] on li "Masqués (29)" at bounding box center [276, 190] width 163 height 28
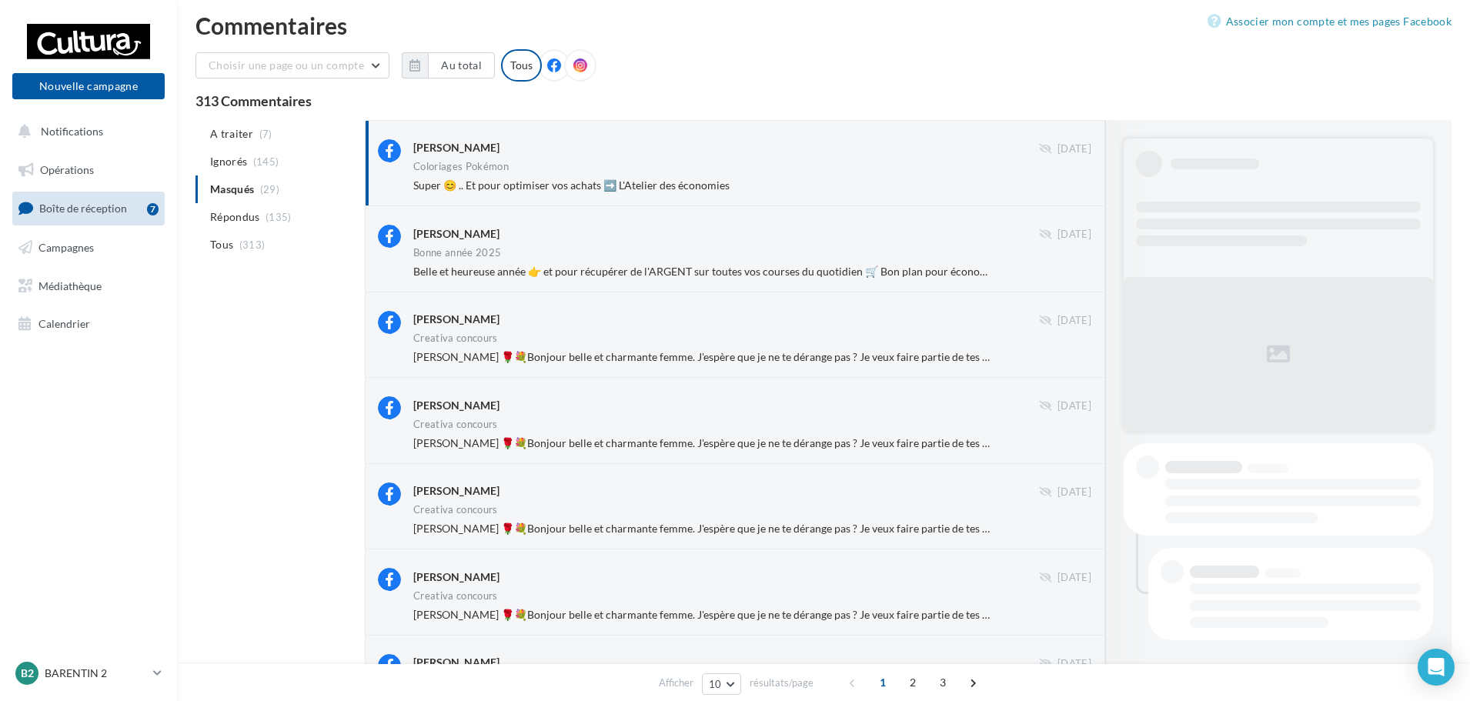
scroll to position [323, 0]
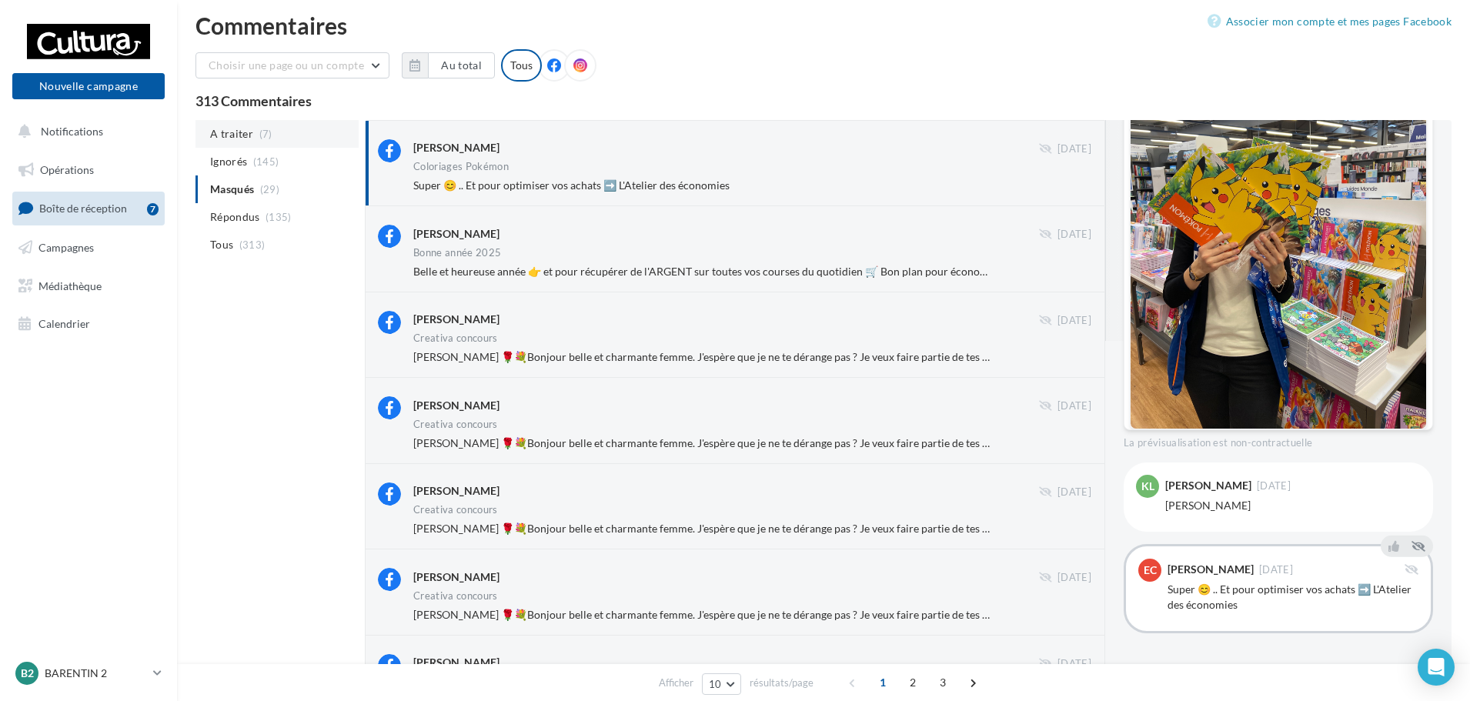
click at [259, 131] on span "(7)" at bounding box center [265, 134] width 13 height 12
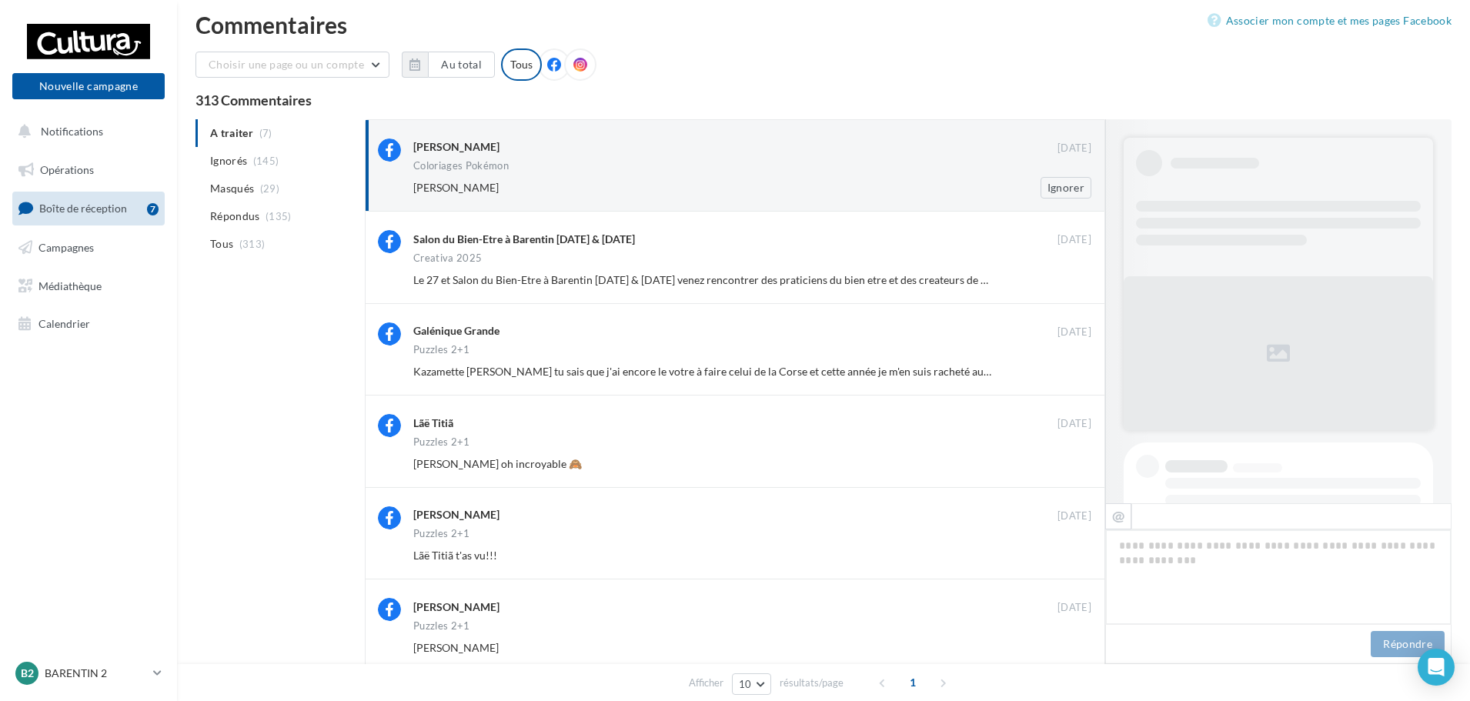
scroll to position [405, 0]
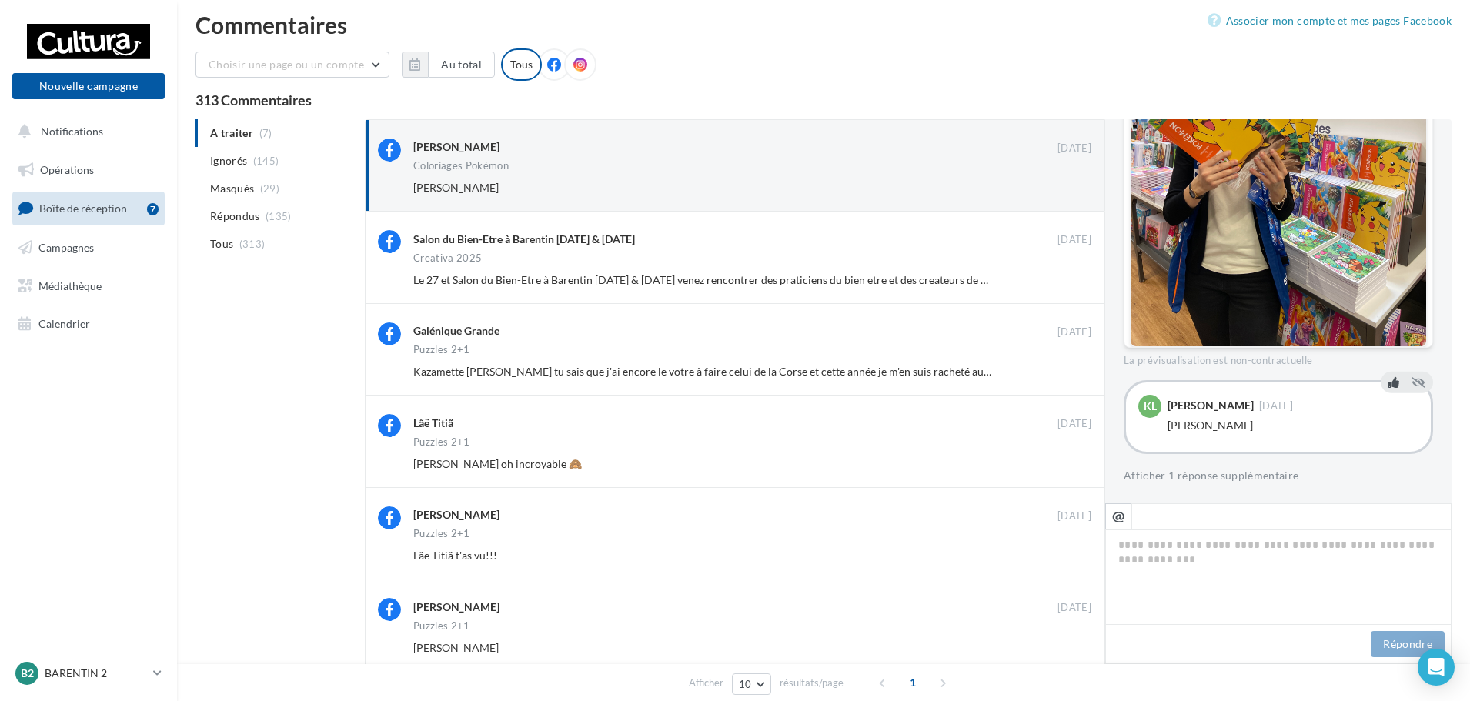
click at [1388, 382] on icon at bounding box center [1393, 382] width 11 height 11
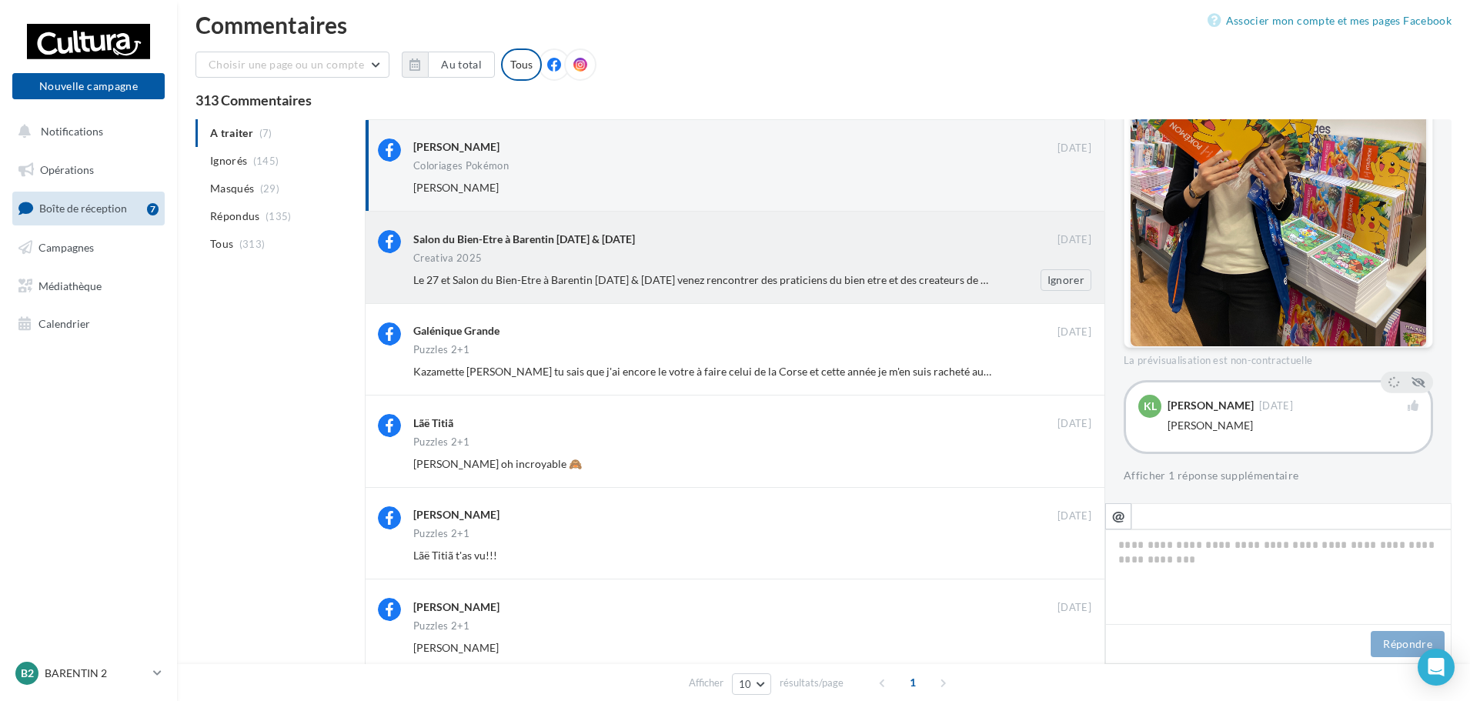
click at [932, 262] on div "Creativa 2025" at bounding box center [752, 259] width 678 height 13
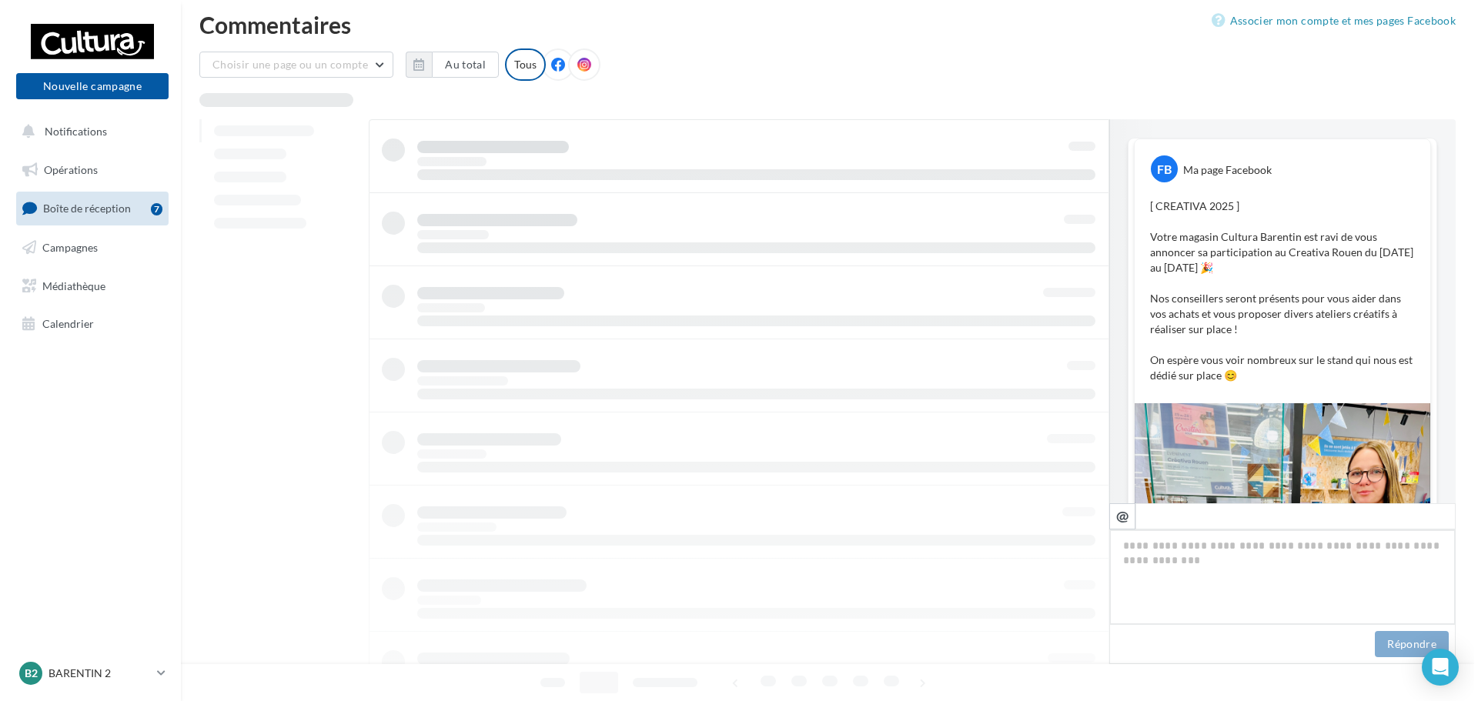
scroll to position [870, 0]
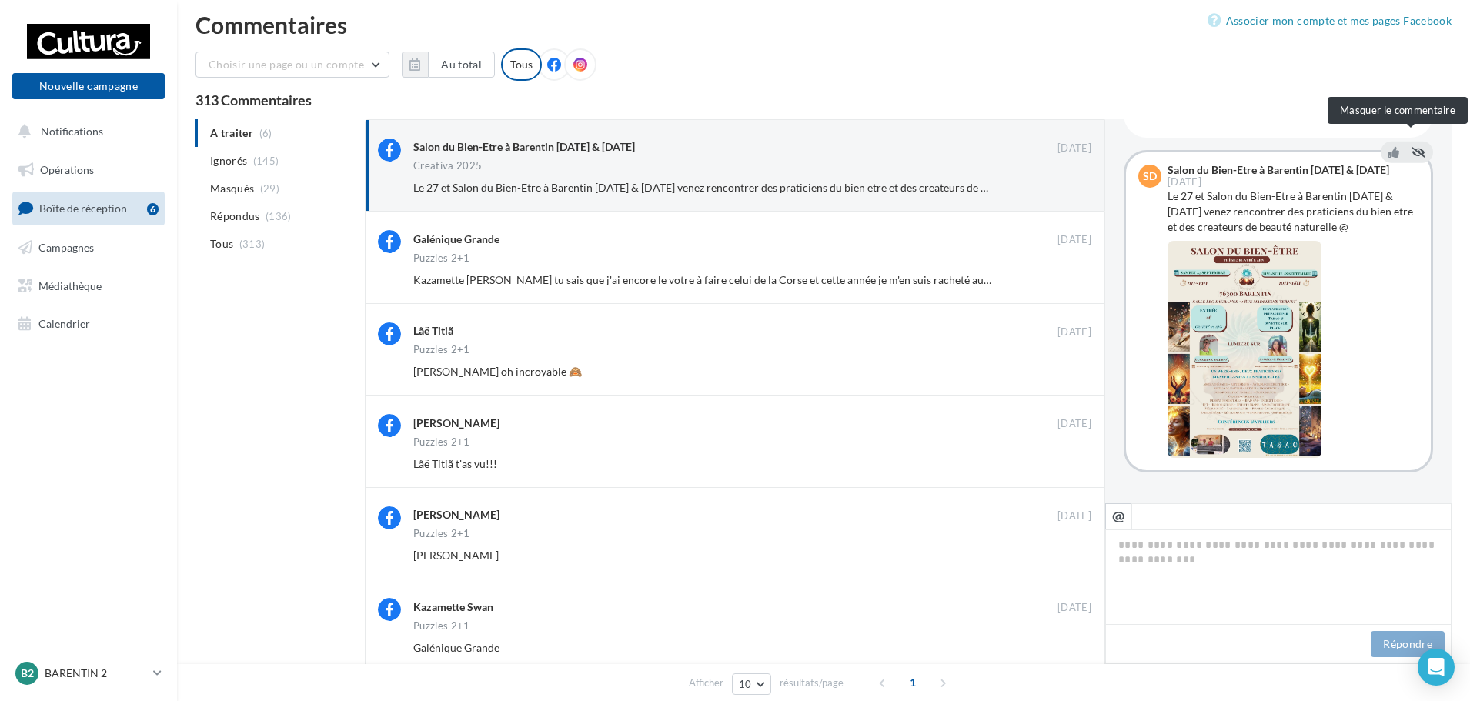
click at [1411, 146] on icon at bounding box center [1418, 151] width 14 height 11
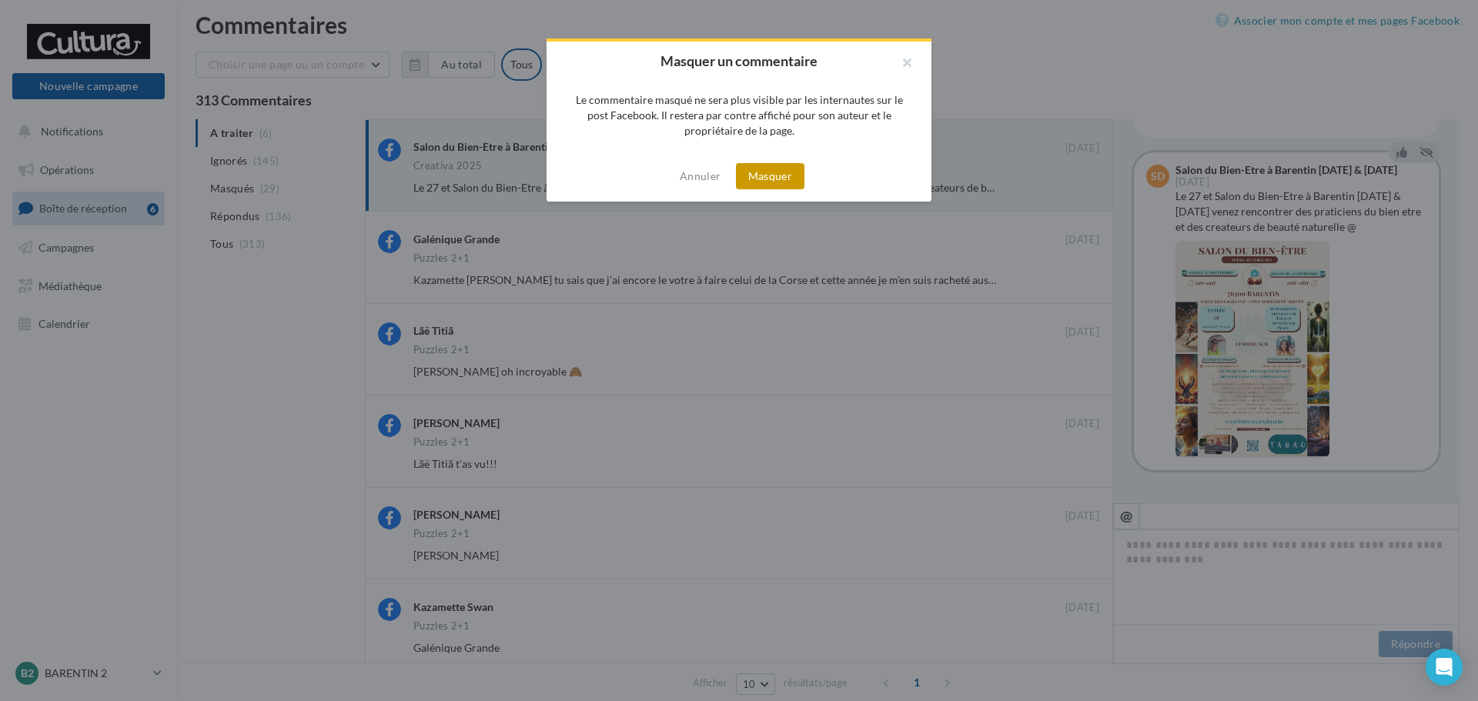
click at [782, 179] on button "Masquer" at bounding box center [770, 176] width 68 height 26
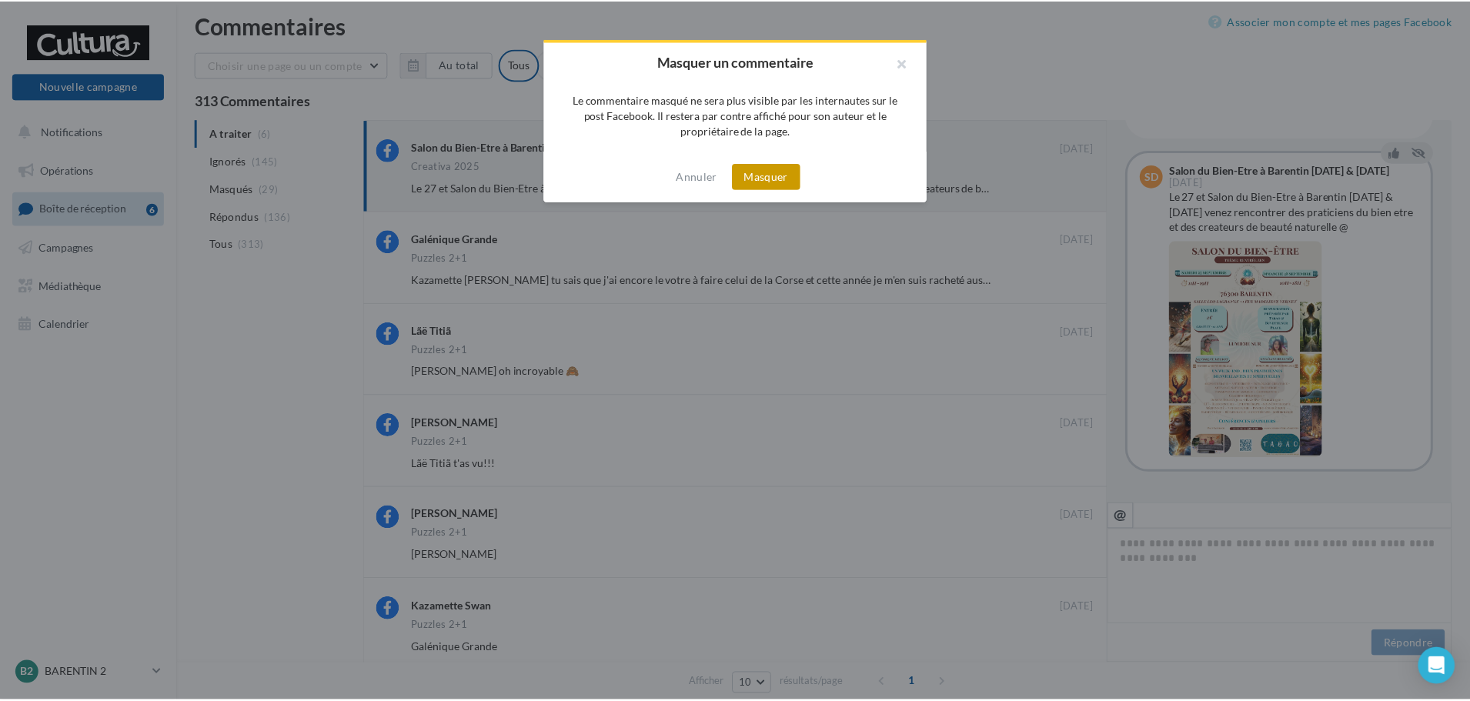
scroll to position [710, 0]
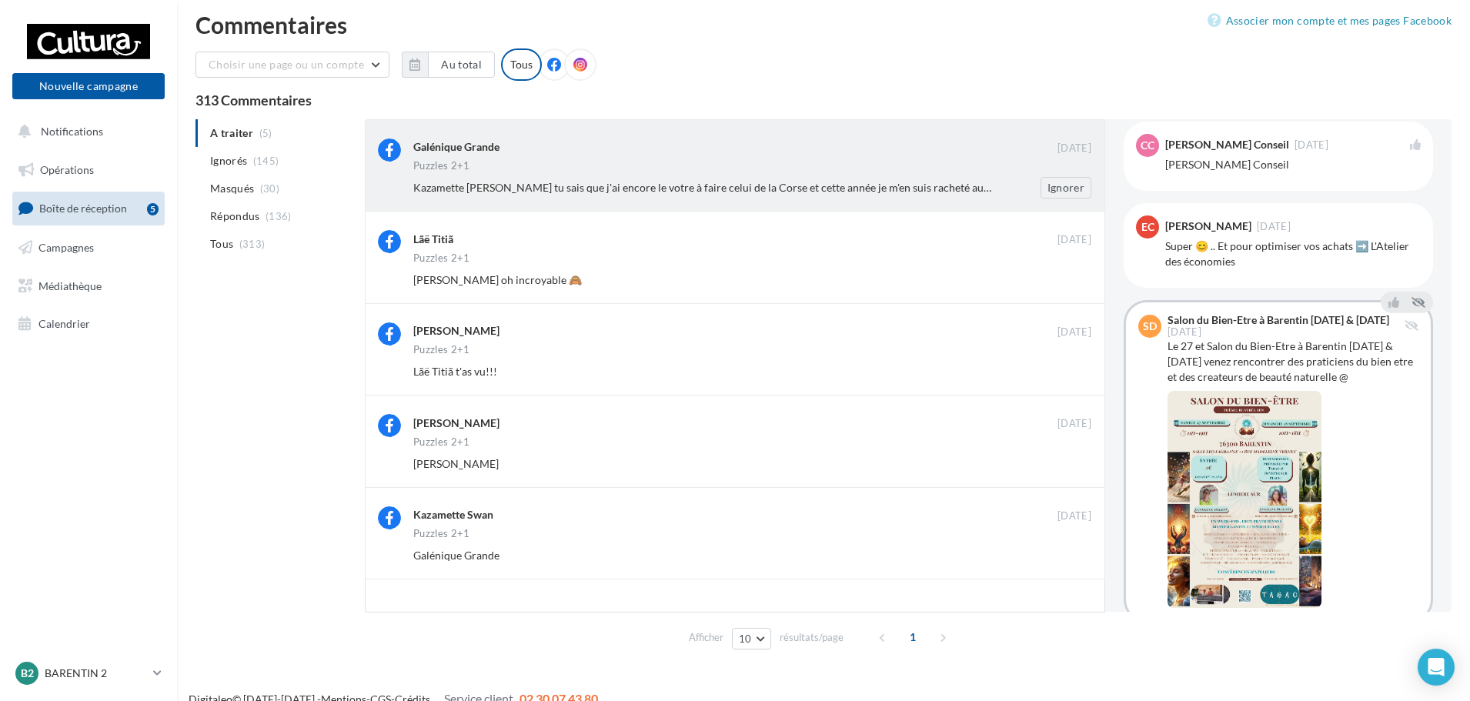
click at [930, 185] on span "Kazamette Swan tu sais que j'ai encore le votre à faire celui de la Corse et ce…" at bounding box center [758, 187] width 691 height 13
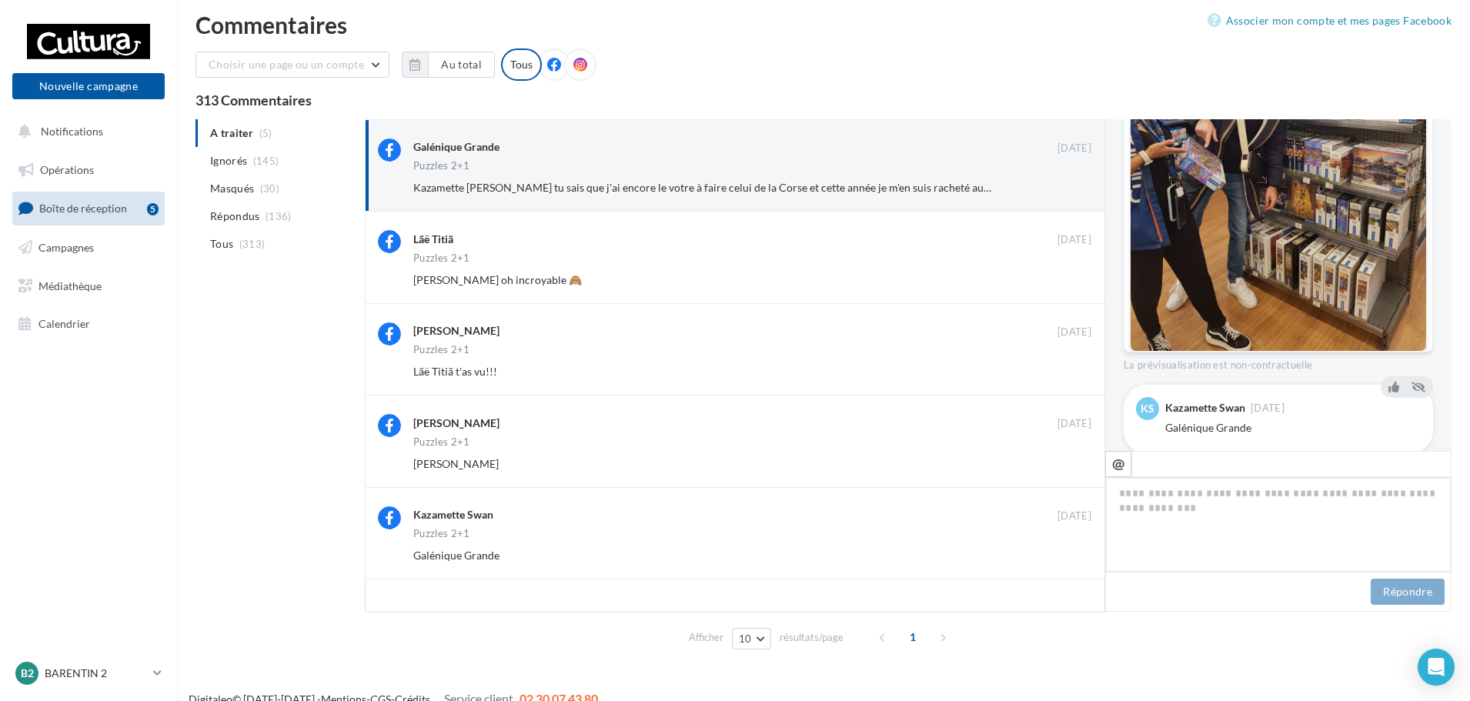
scroll to position [693, 0]
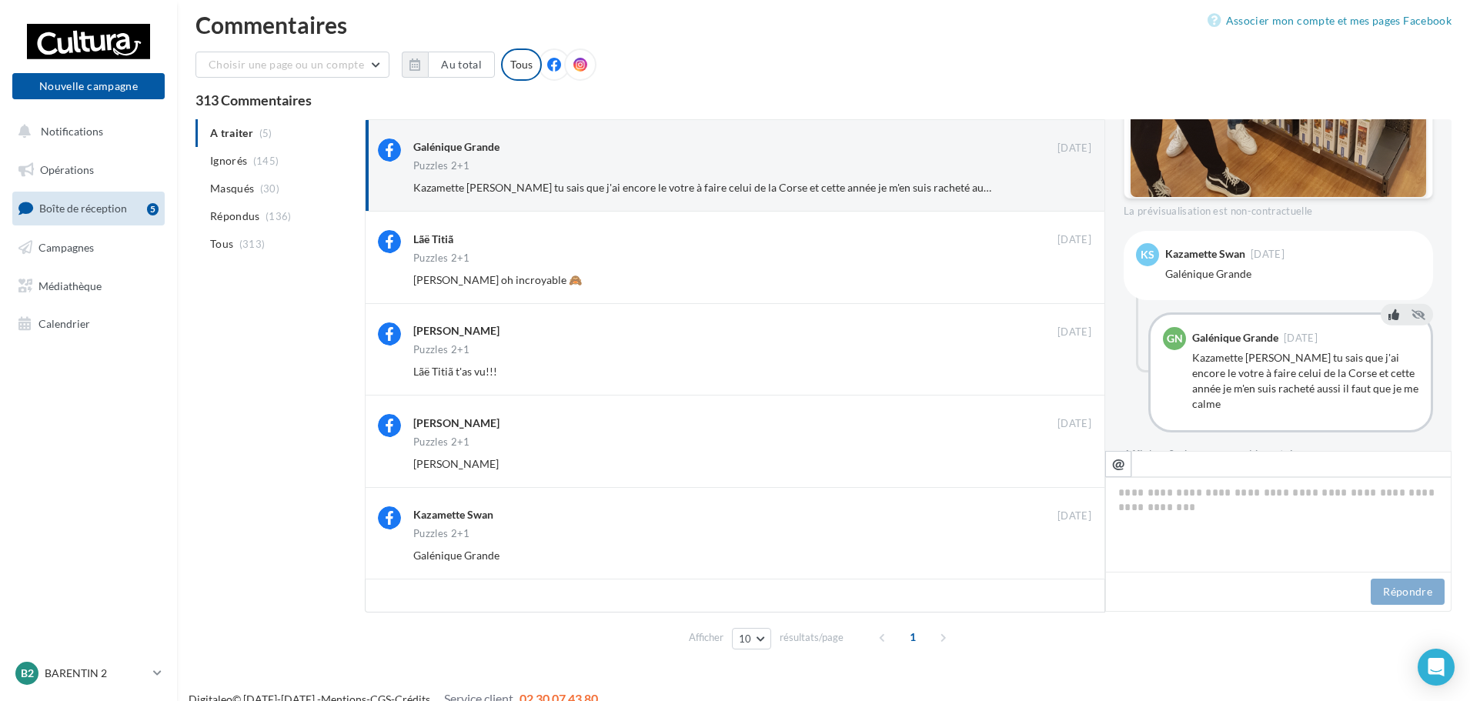
click at [1388, 309] on icon at bounding box center [1393, 314] width 11 height 11
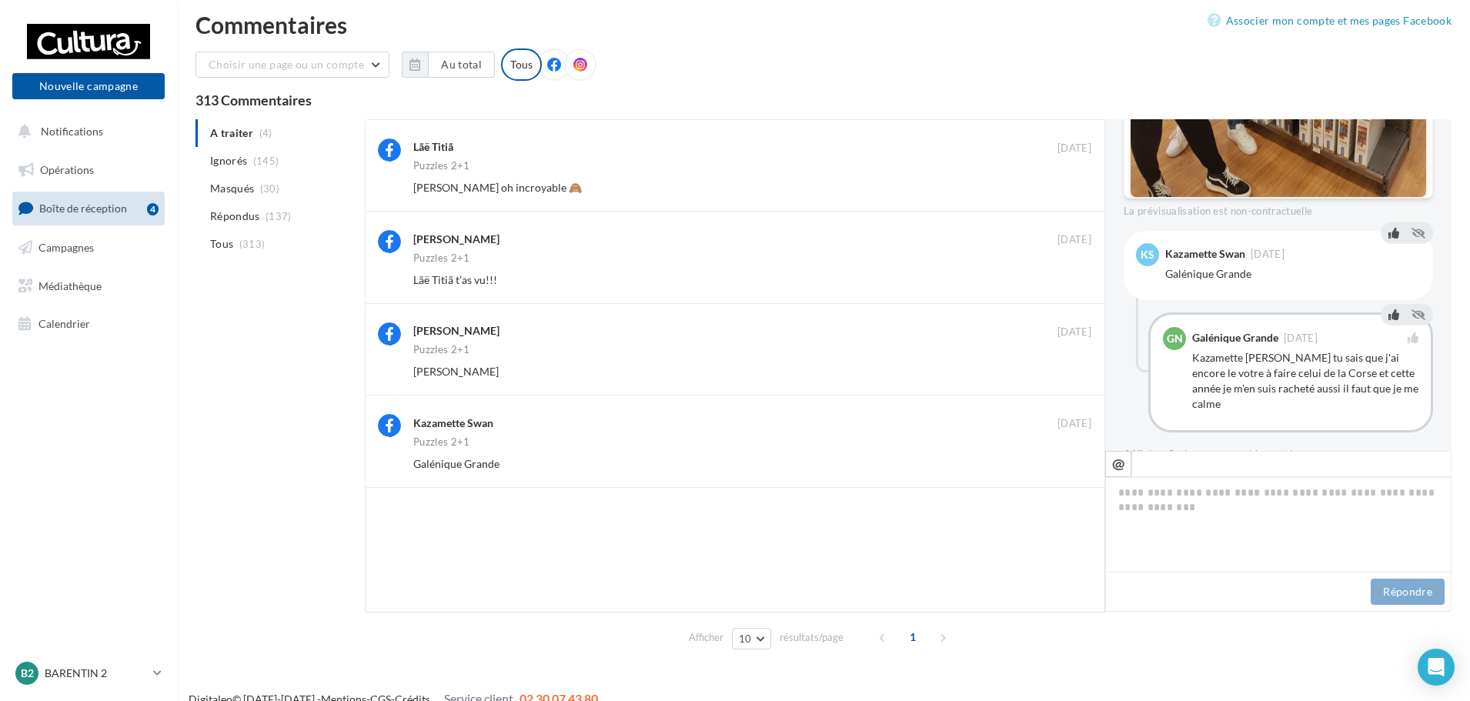
click at [1388, 228] on icon at bounding box center [1393, 233] width 11 height 11
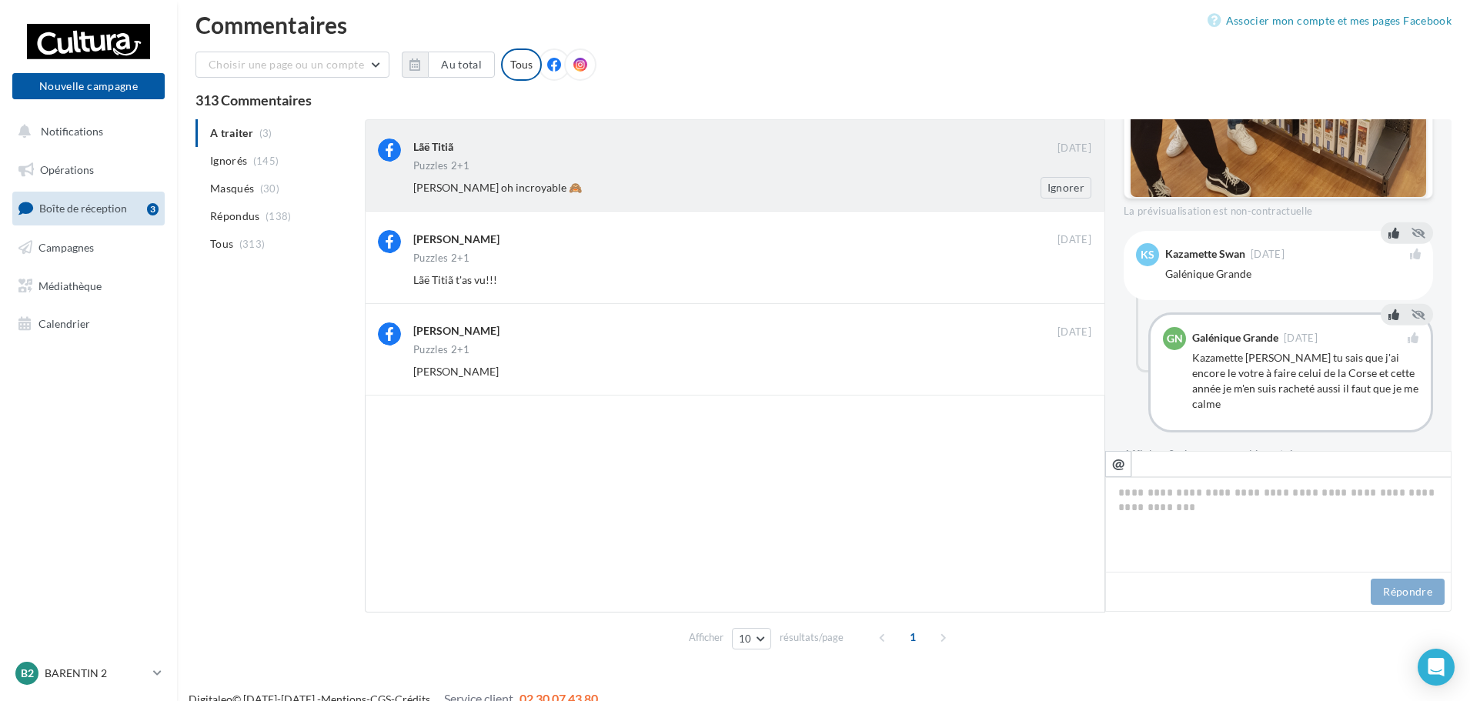
click at [911, 167] on div "Puzzles 2+1" at bounding box center [752, 167] width 678 height 13
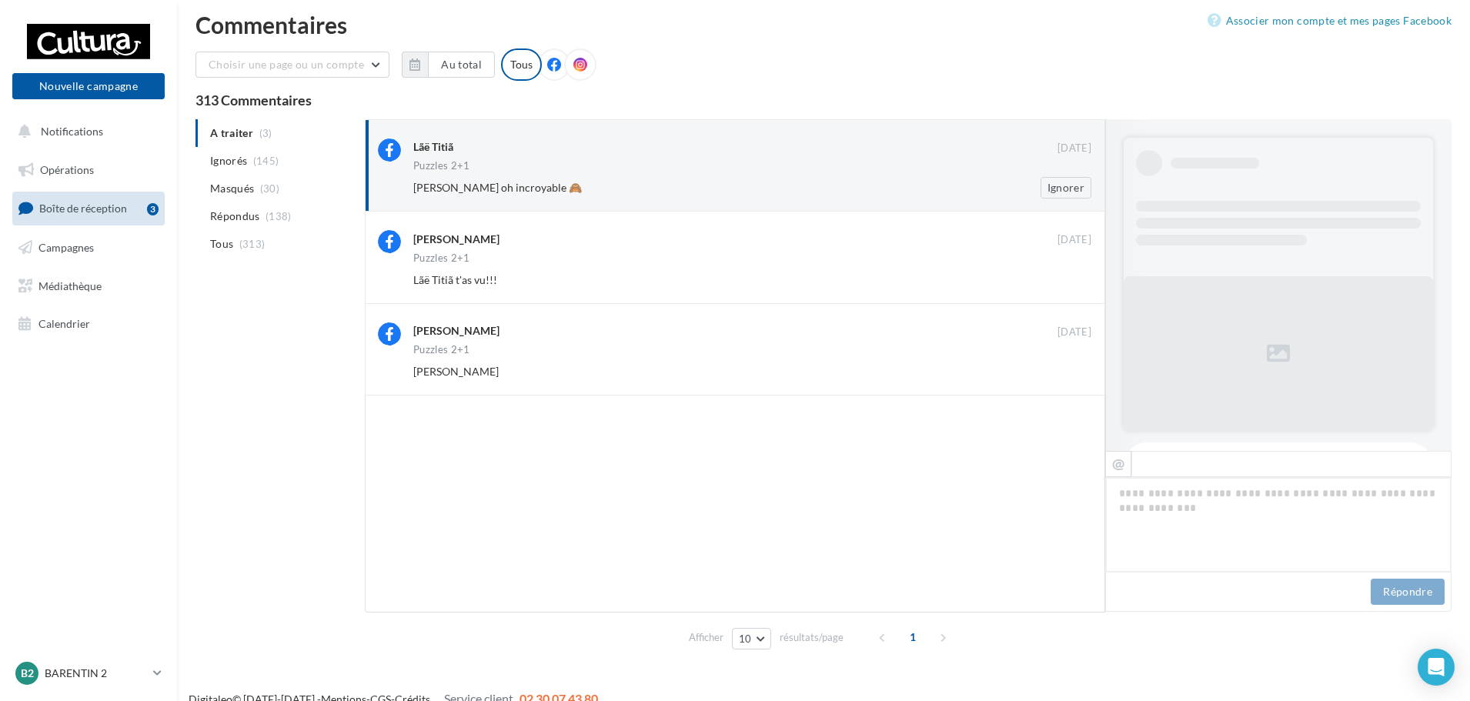
scroll to position [837, 0]
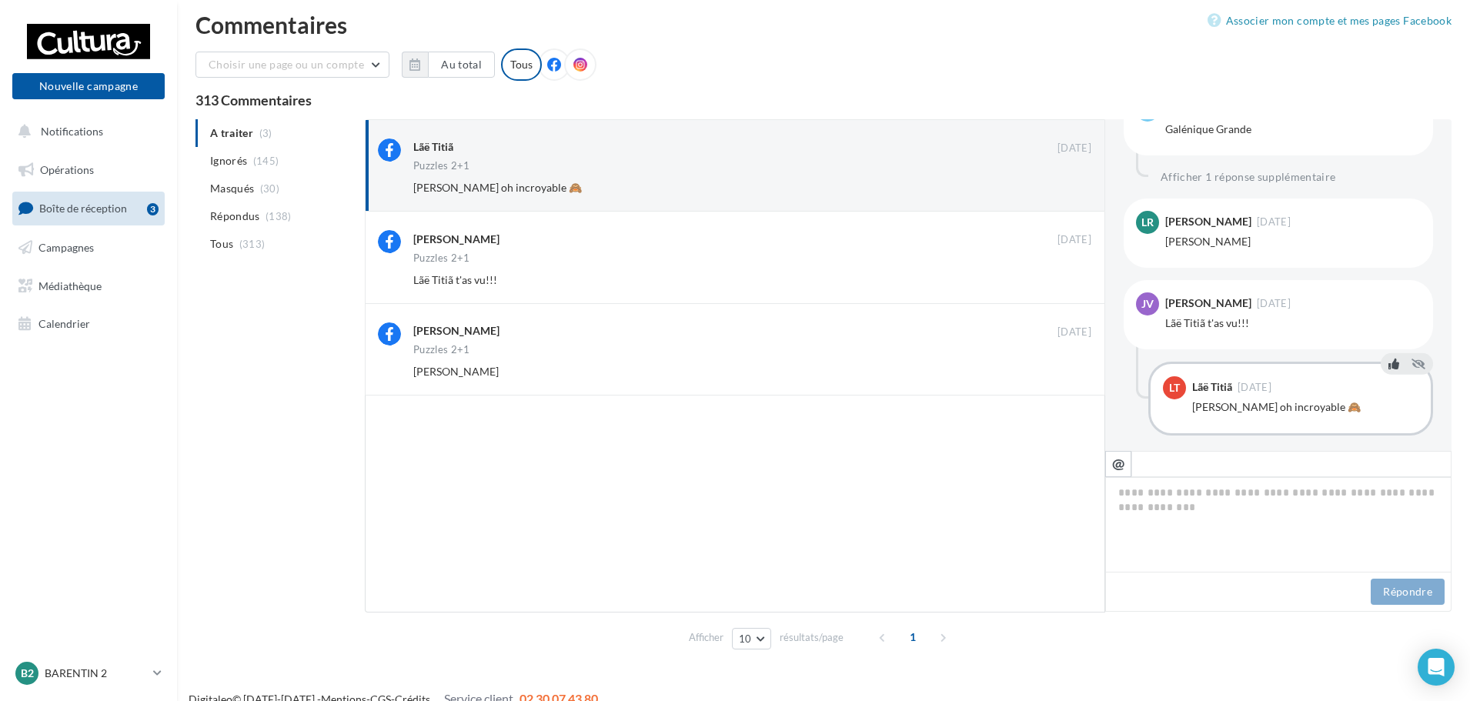
click at [1392, 359] on icon at bounding box center [1393, 364] width 11 height 11
click at [891, 179] on div "Lãë Titiã t'as vu!!! Ignorer" at bounding box center [758, 188] width 690 height 22
click at [1385, 273] on button at bounding box center [1393, 282] width 17 height 18
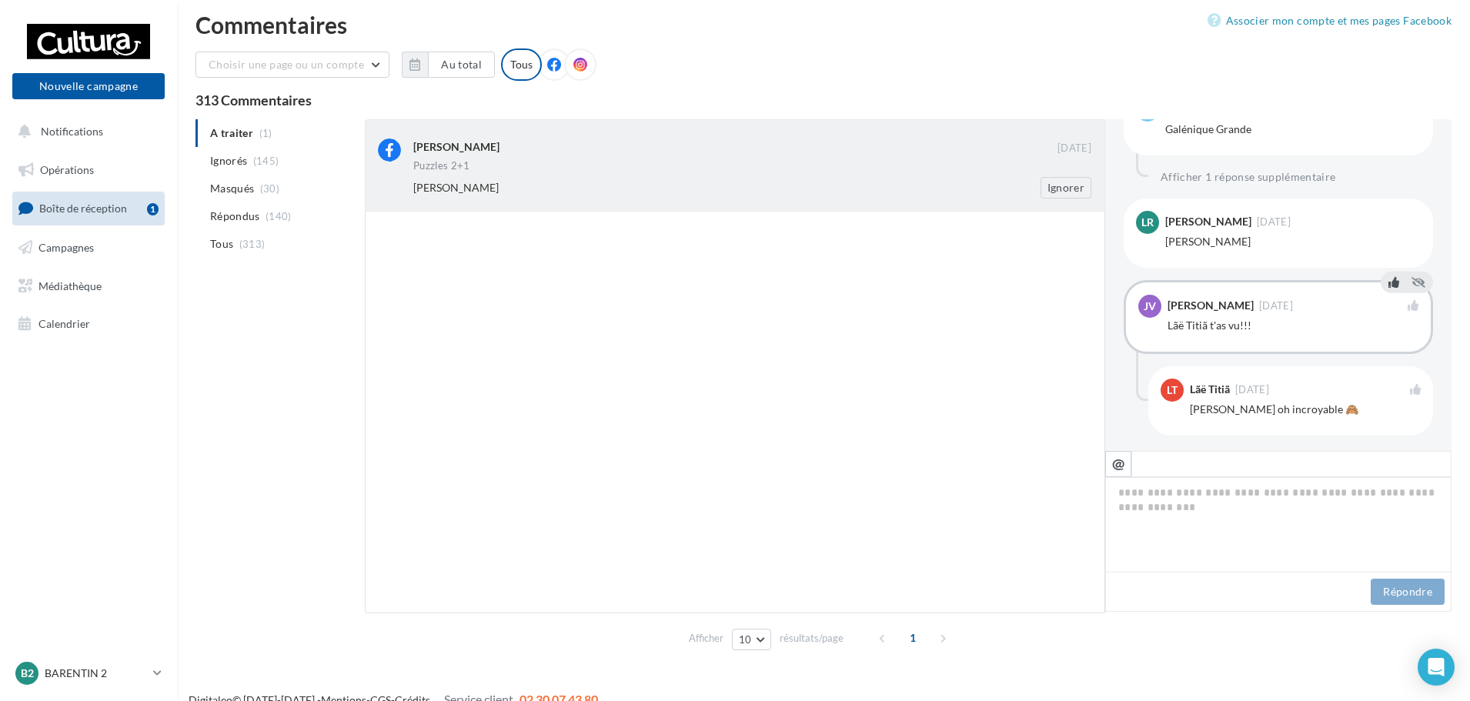
click at [813, 185] on div "Brigitte Reitel" at bounding box center [702, 187] width 578 height 15
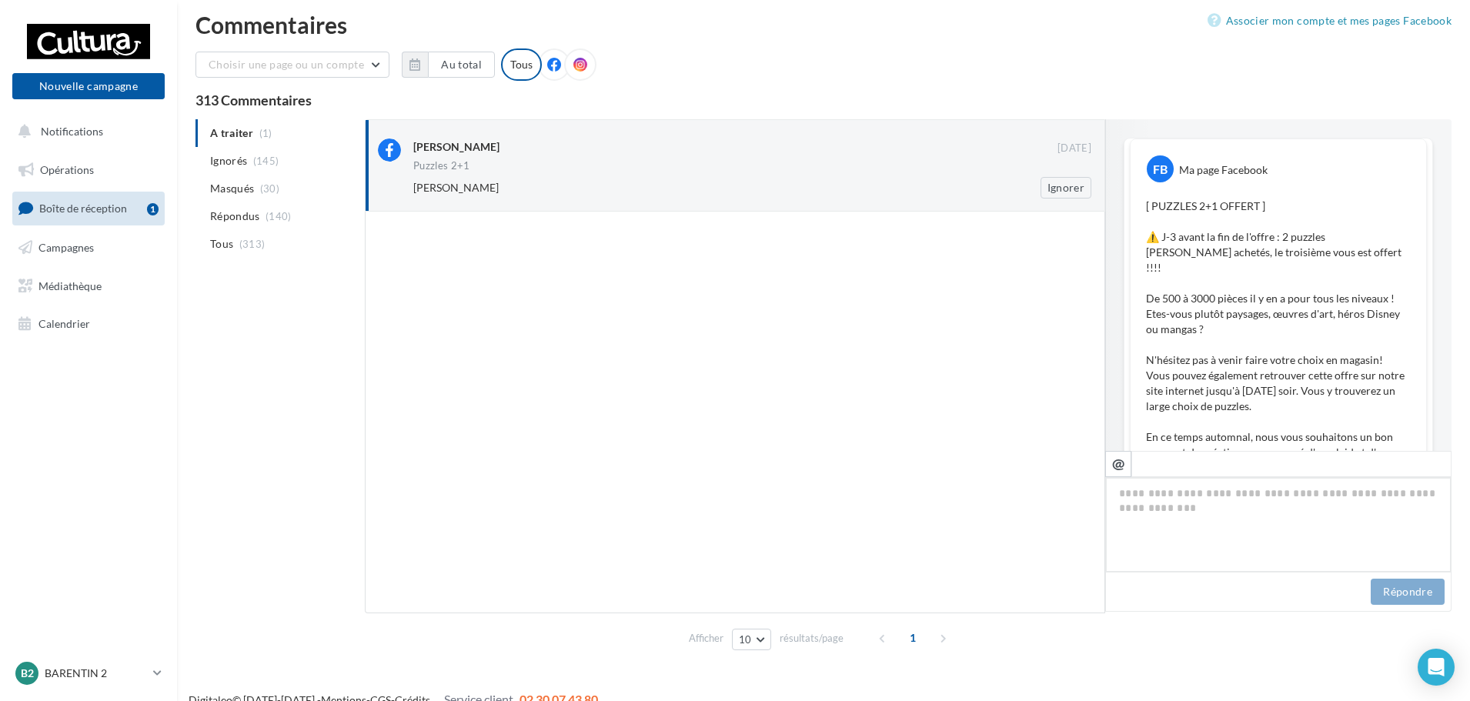
scroll to position [693, 0]
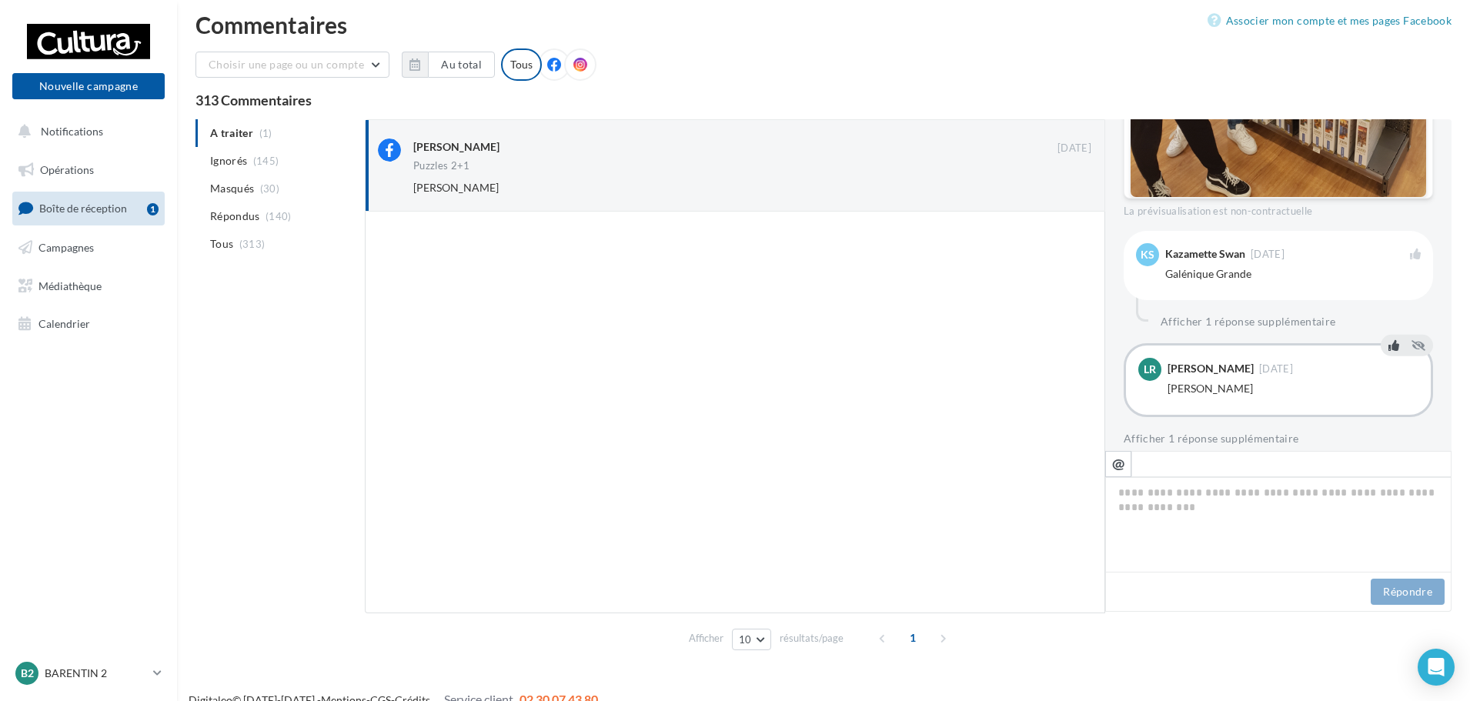
click at [1388, 340] on icon at bounding box center [1393, 345] width 11 height 11
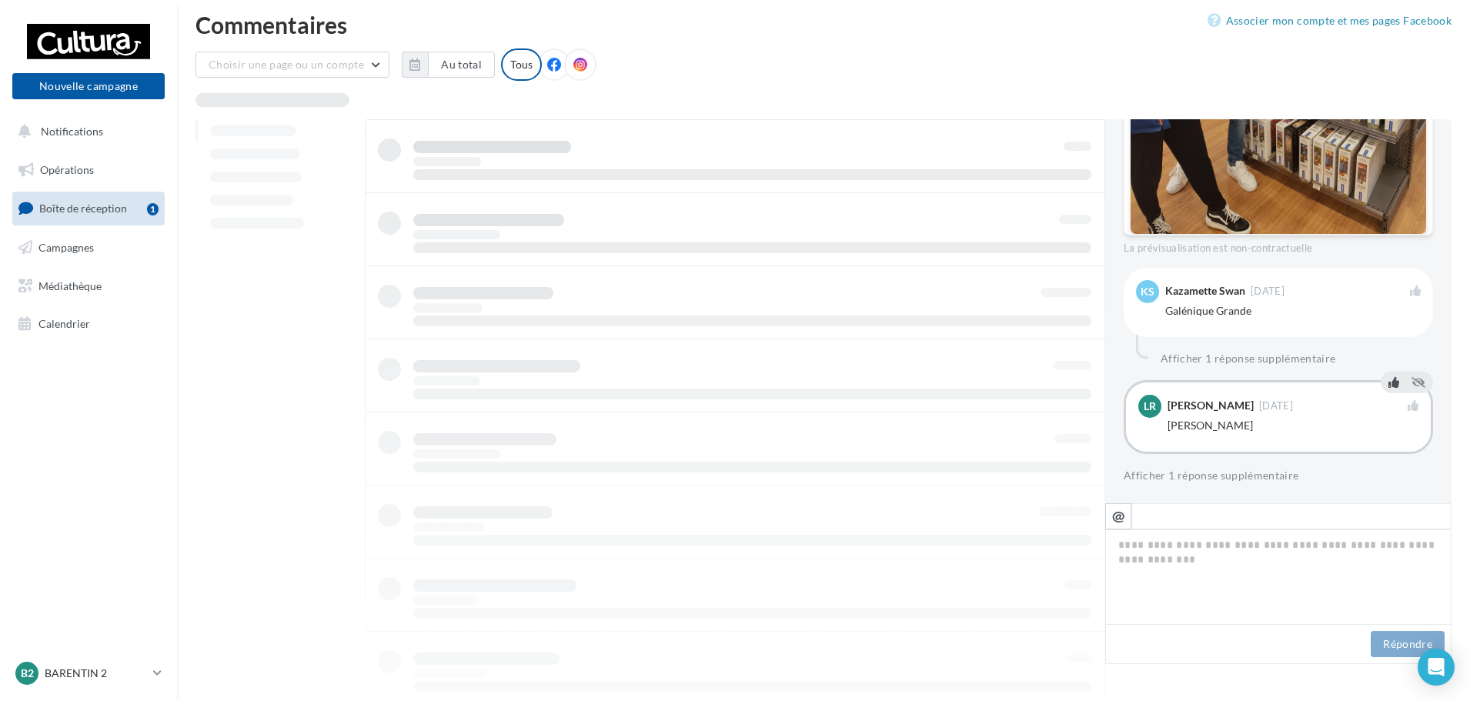
scroll to position [640, 0]
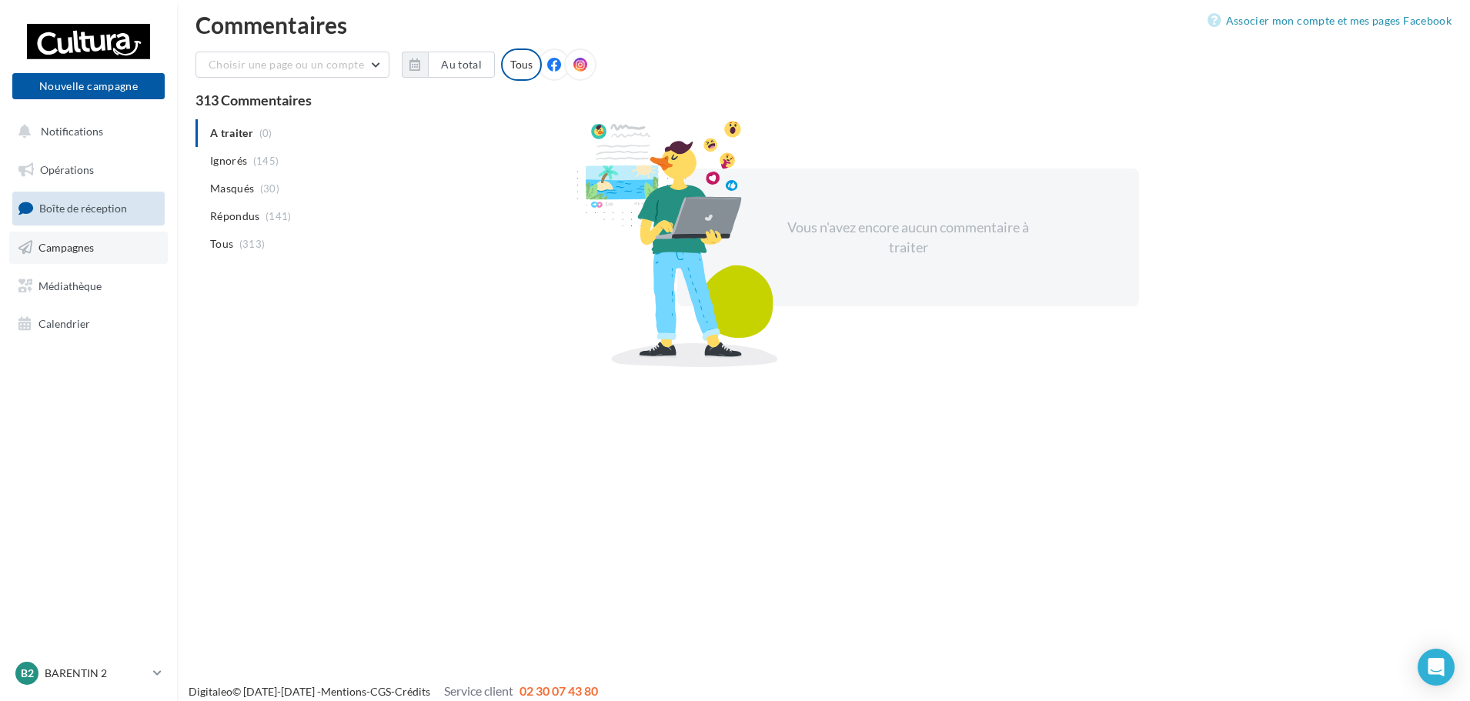
click at [79, 246] on span "Campagnes" at bounding box center [65, 247] width 55 height 13
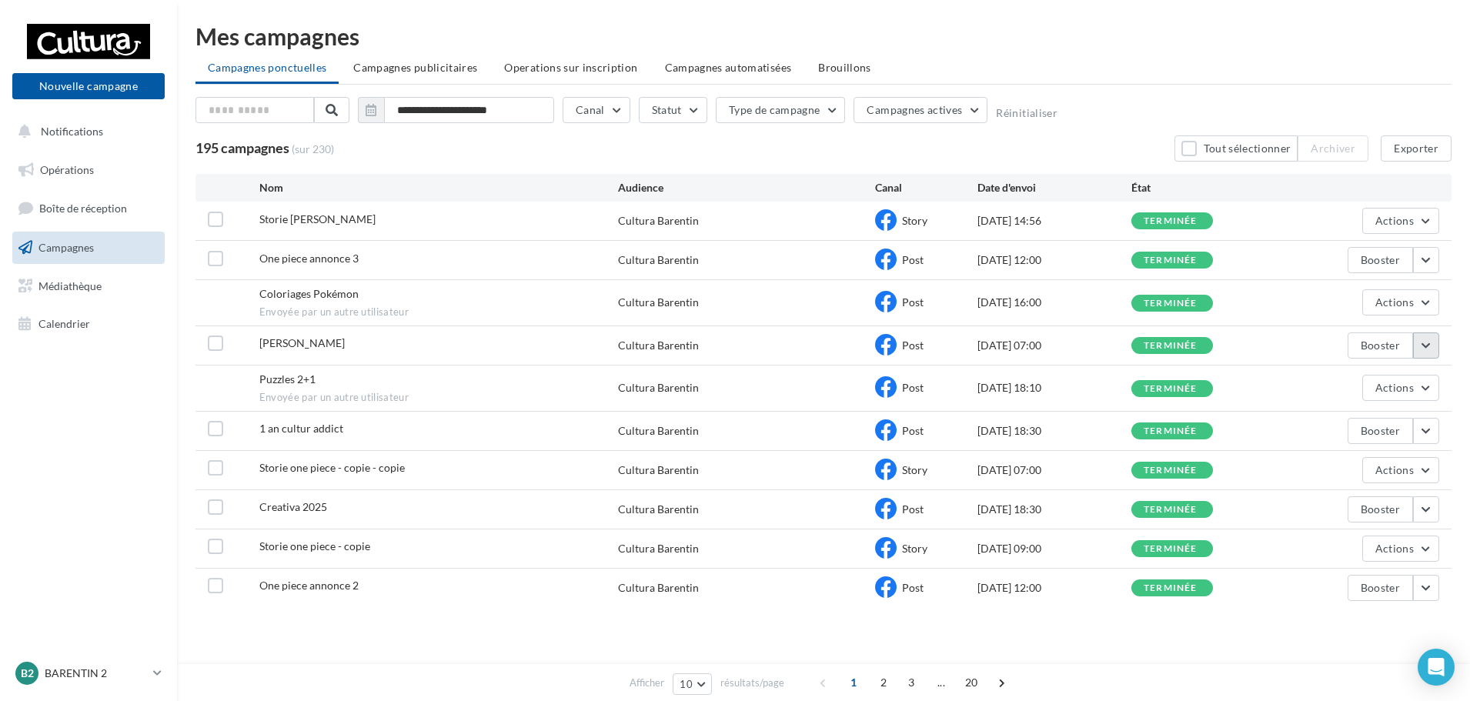
click at [1431, 351] on button "button" at bounding box center [1426, 345] width 26 height 26
click at [1364, 391] on button "Voir les résultats" at bounding box center [1362, 382] width 154 height 40
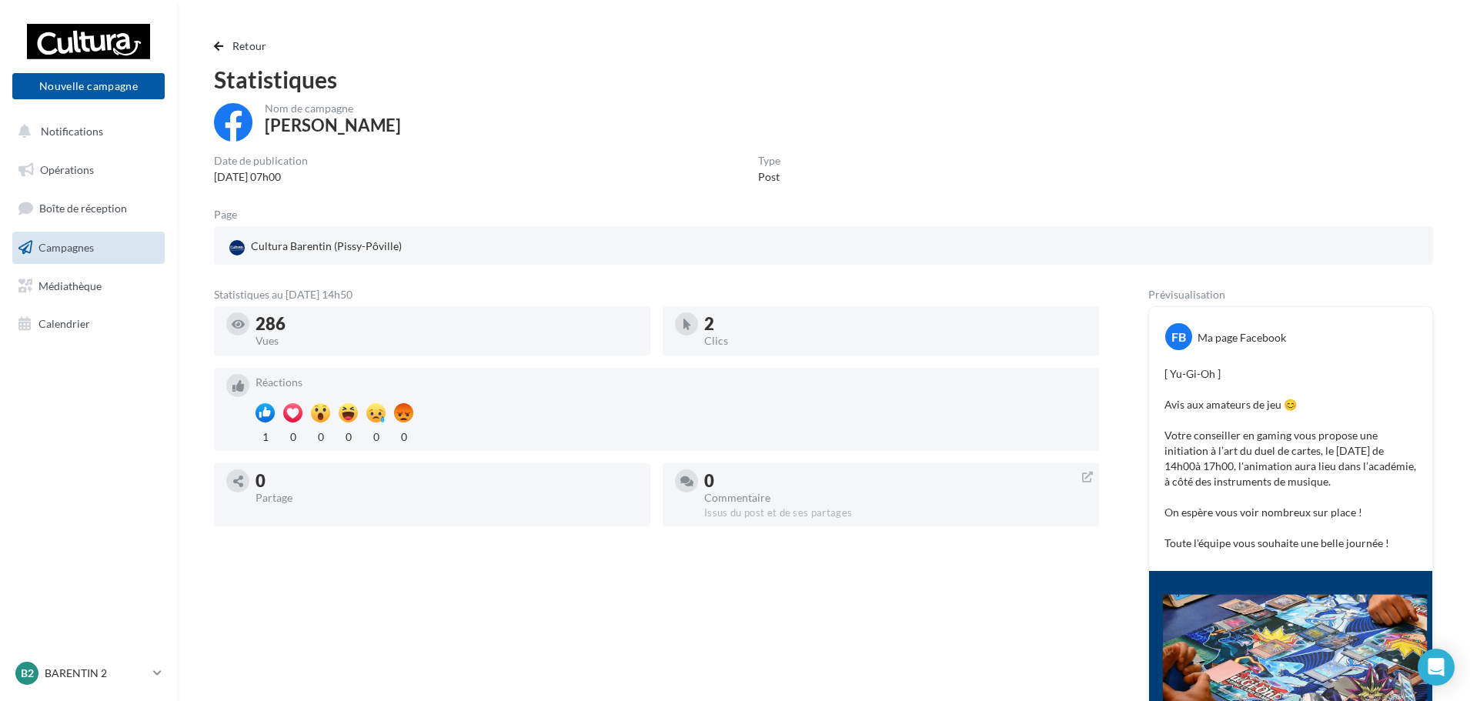
click at [58, 251] on span "Campagnes" at bounding box center [65, 247] width 55 height 13
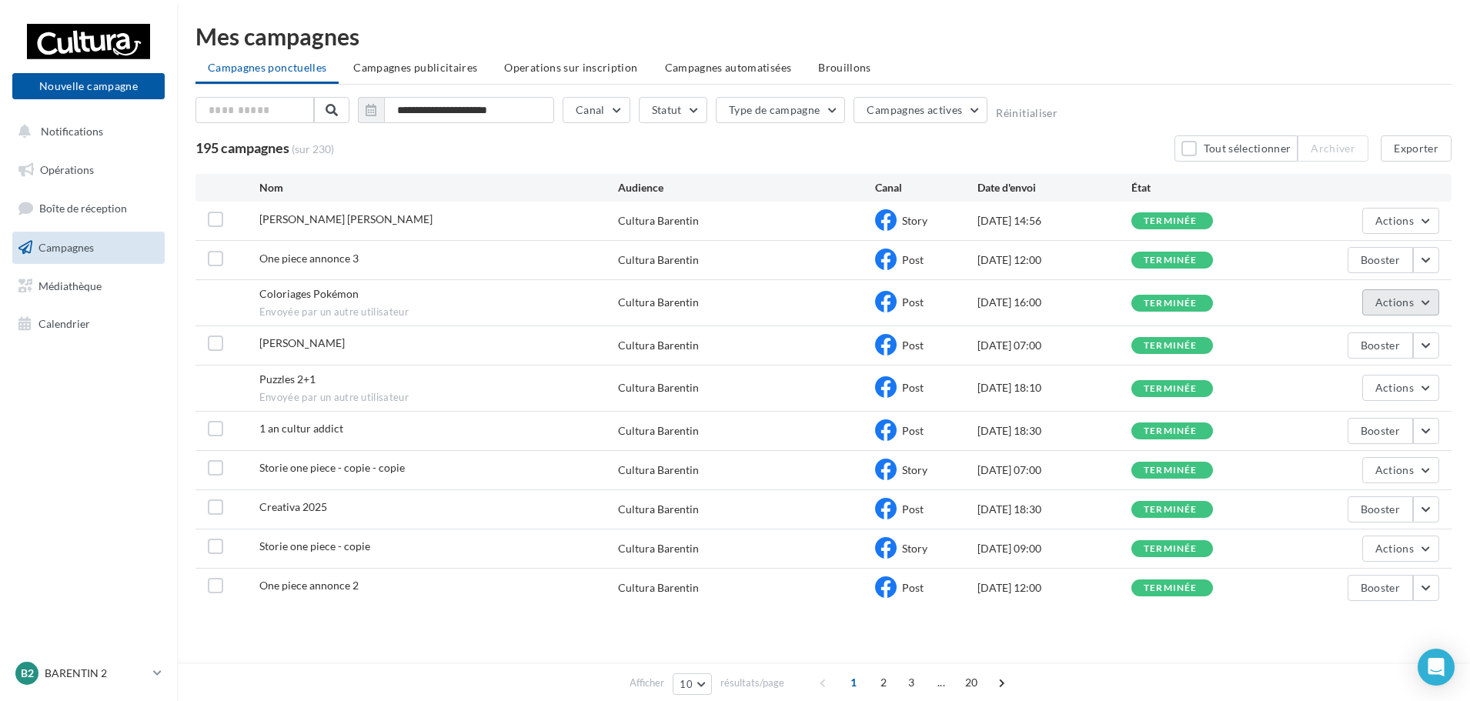
click at [1397, 299] on span "Actions" at bounding box center [1394, 302] width 38 height 13
click at [1338, 333] on button "Voir les résultats" at bounding box center [1362, 339] width 154 height 40
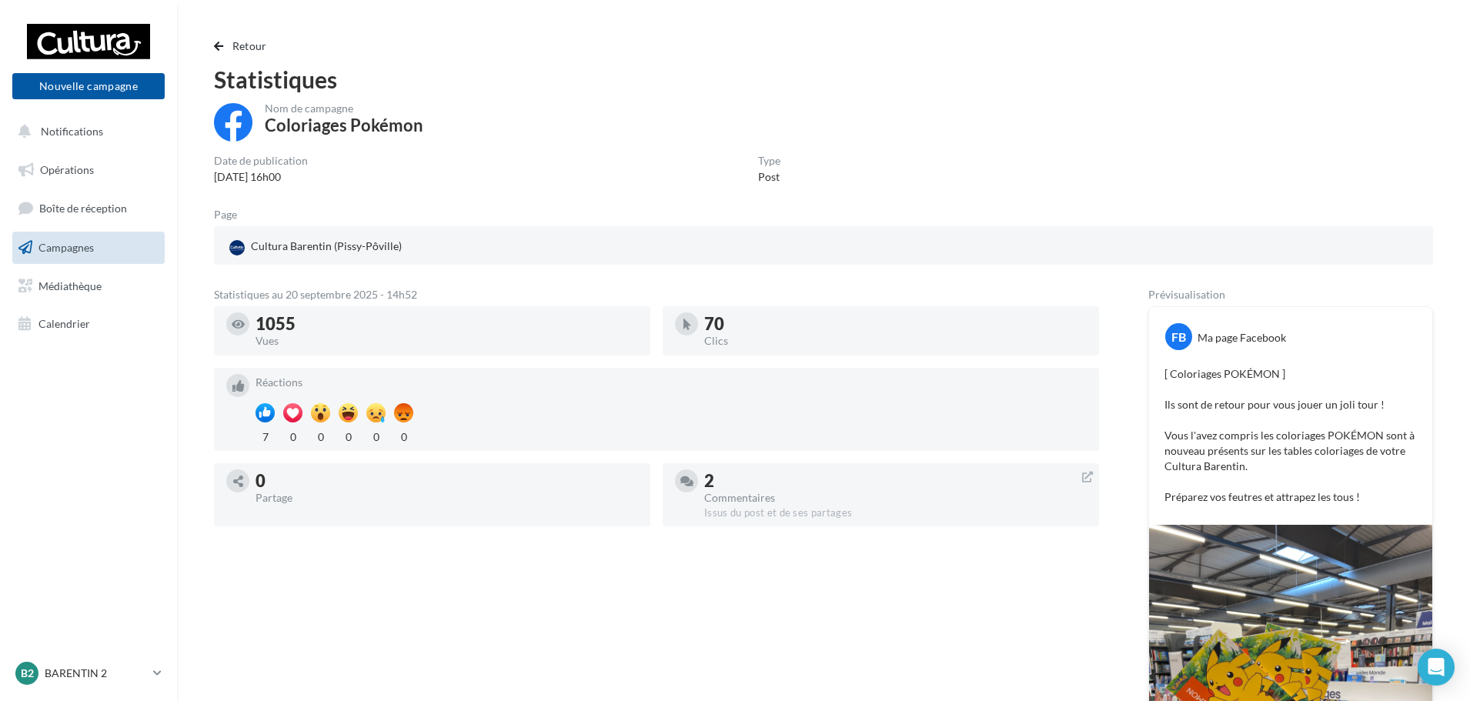
click at [58, 251] on span "Campagnes" at bounding box center [65, 247] width 55 height 13
